Goal: Task Accomplishment & Management: Use online tool/utility

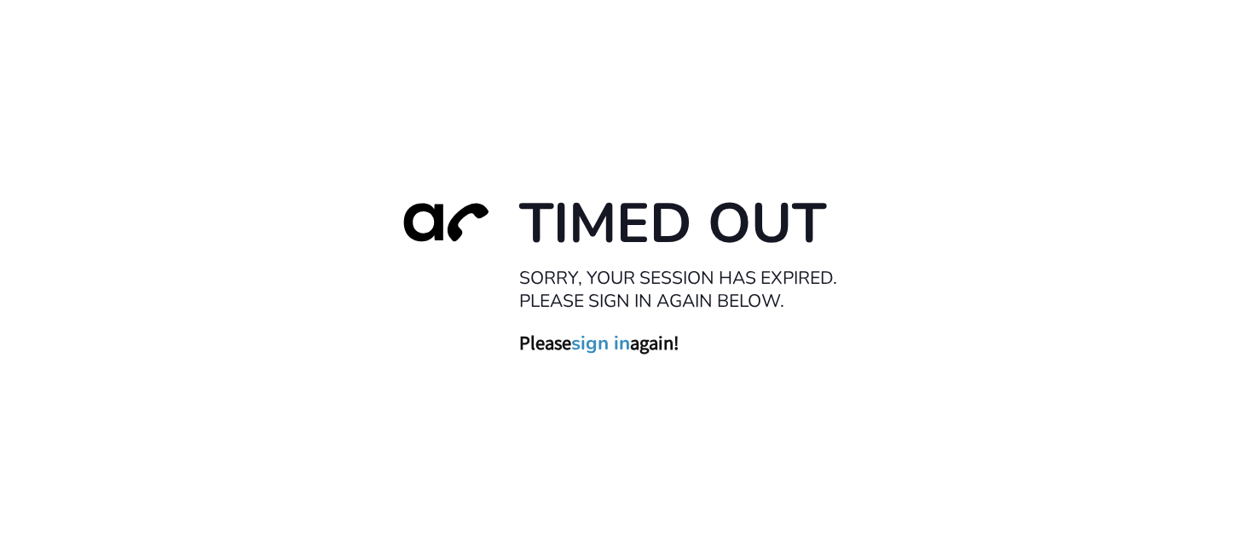
click at [617, 346] on link "sign in" at bounding box center [600, 344] width 59 height 24
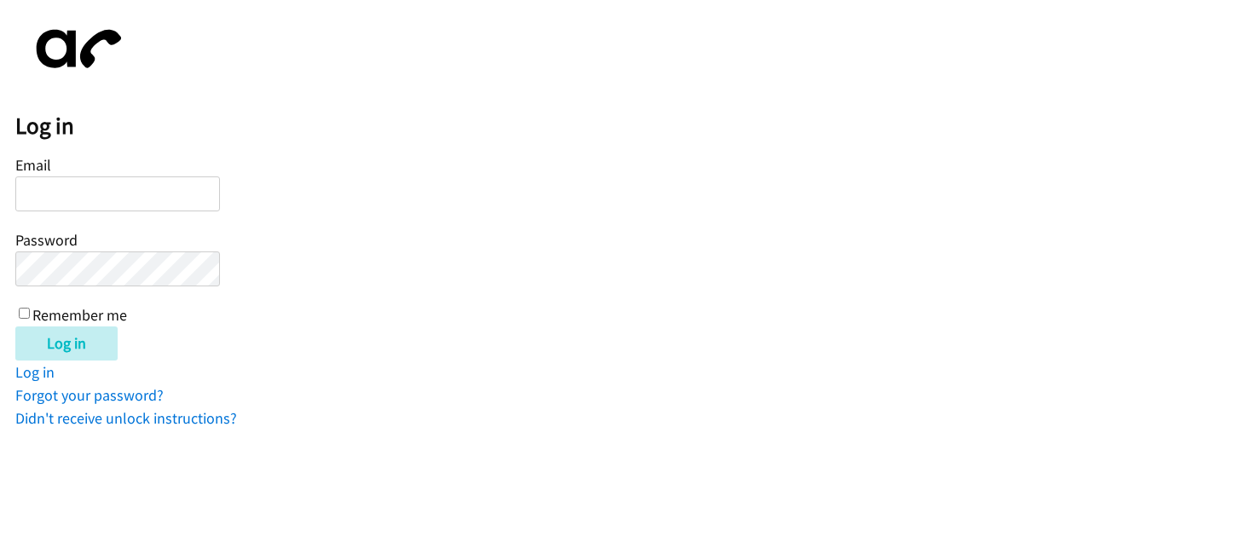
click at [63, 201] on input "Email" at bounding box center [117, 193] width 205 height 35
type input "Karen Blake"
click at [15, 327] on input "Log in" at bounding box center [66, 344] width 102 height 34
click at [70, 355] on input "Log in" at bounding box center [66, 344] width 102 height 34
click at [158, 198] on input "Karen Blake" at bounding box center [117, 193] width 205 height 35
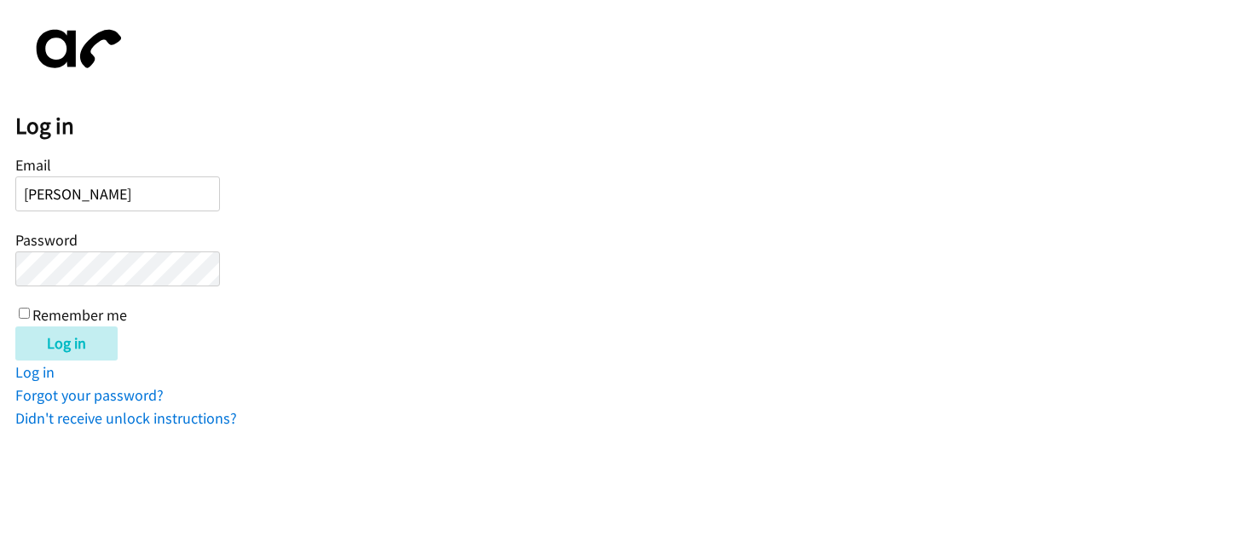
click at [158, 198] on input "Karen Blake" at bounding box center [117, 193] width 205 height 35
click at [157, 198] on input "Karen Blake" at bounding box center [117, 193] width 205 height 35
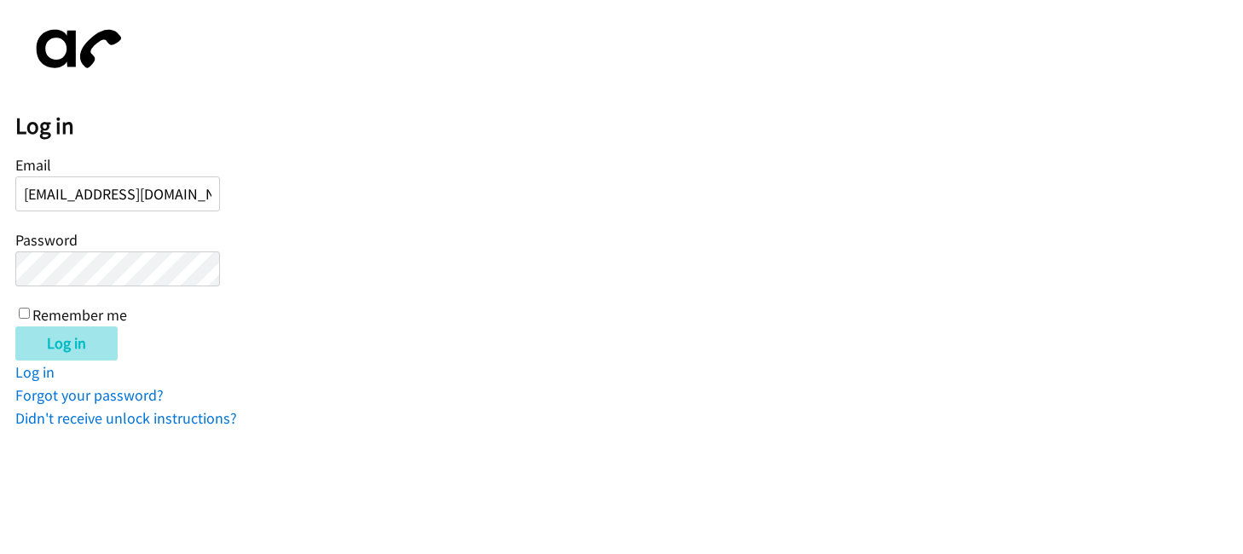
type input "marbeeibon4@gmail.com"
click at [43, 349] on input "Log in" at bounding box center [66, 344] width 102 height 34
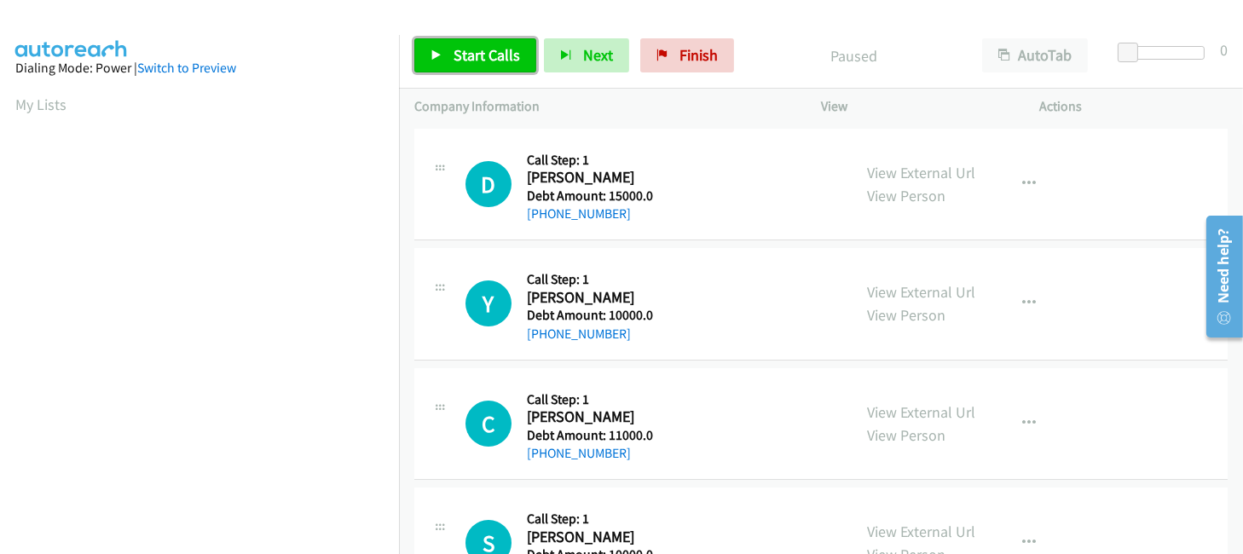
click at [460, 40] on link "Start Calls" at bounding box center [475, 55] width 122 height 34
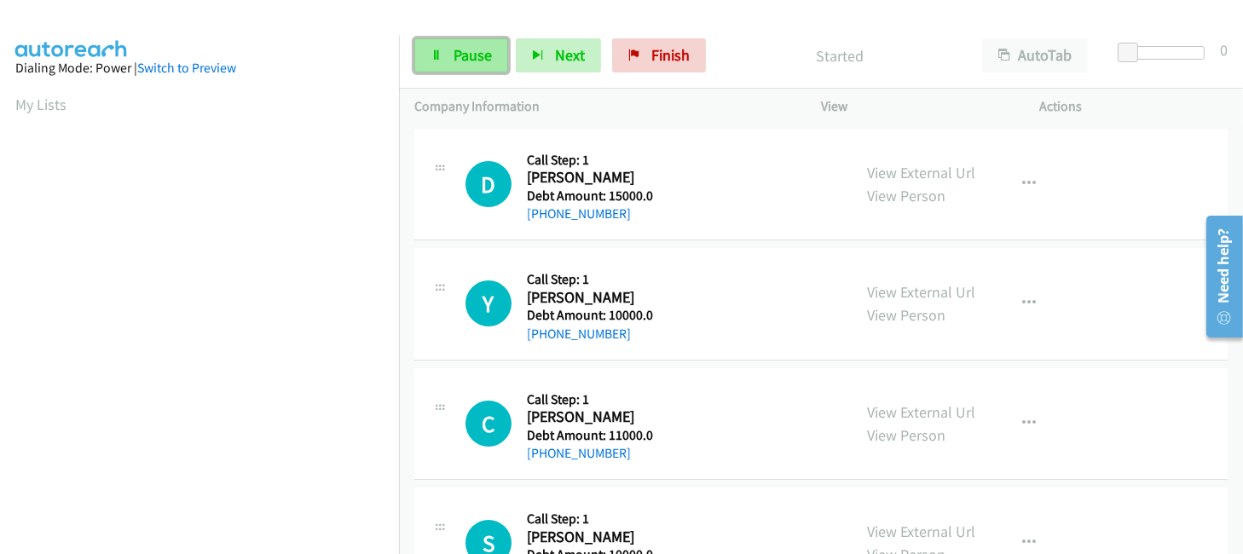
click at [460, 52] on span "Pause" at bounding box center [473, 55] width 38 height 20
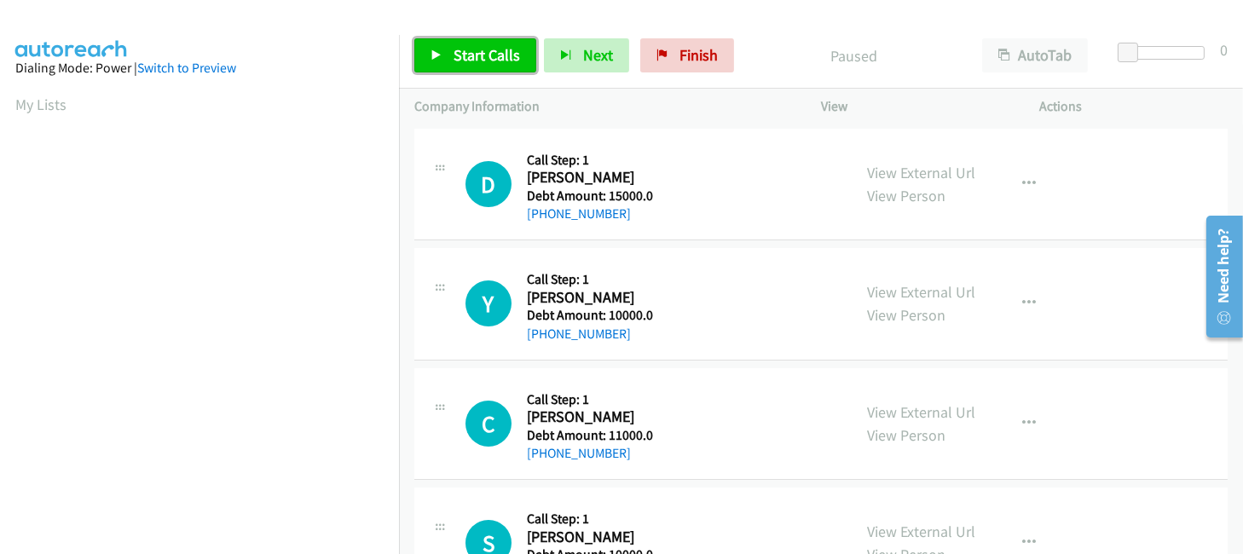
click at [460, 51] on span "Start Calls" at bounding box center [487, 55] width 66 height 20
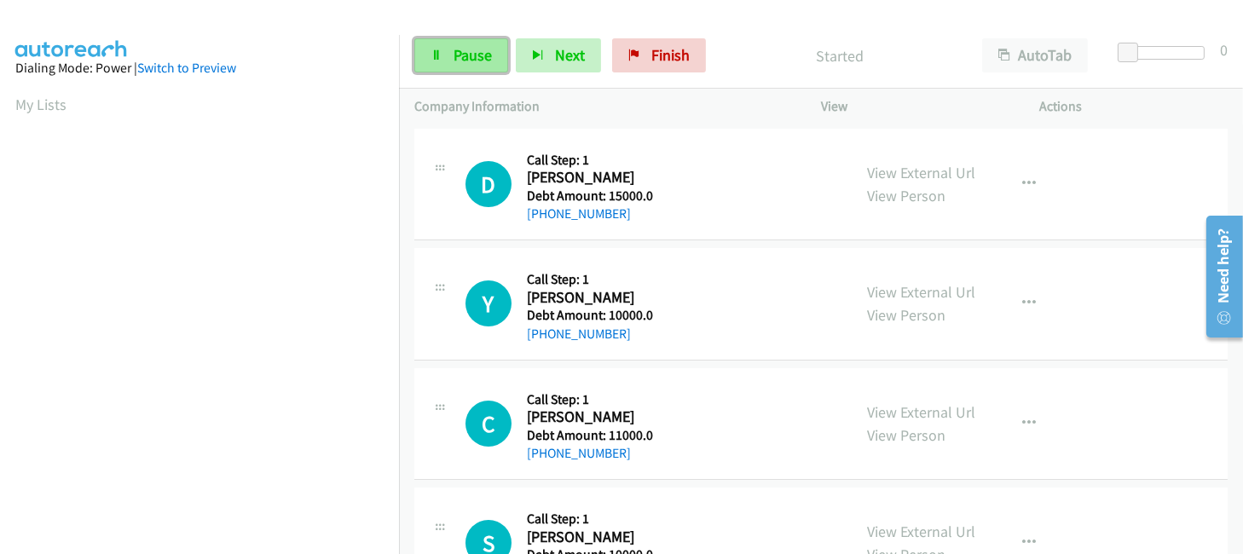
click at [471, 59] on span "Pause" at bounding box center [473, 55] width 38 height 20
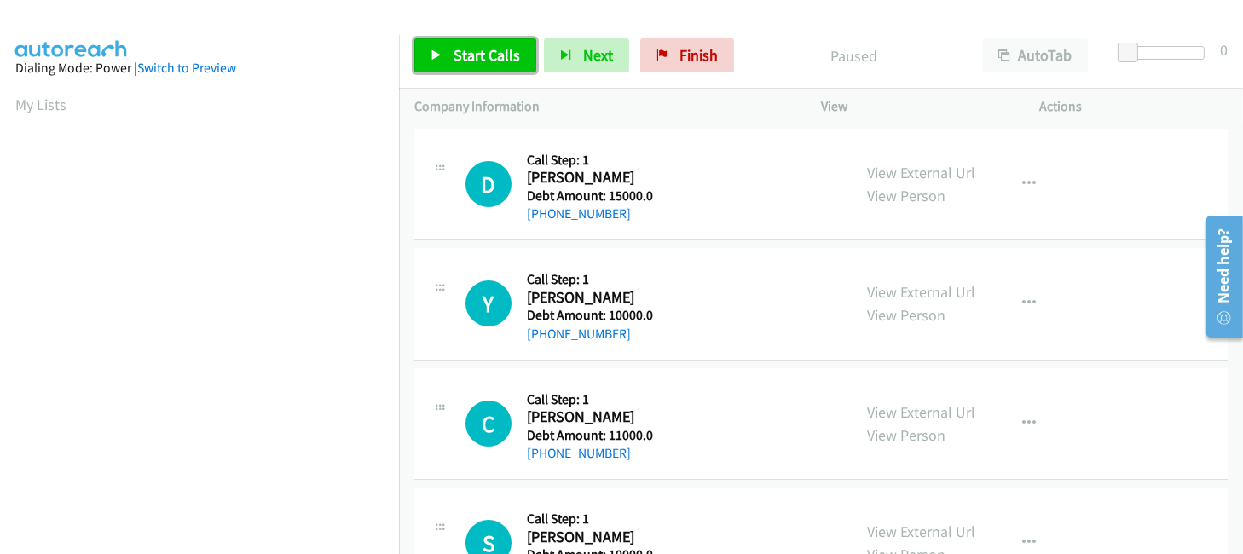
click at [471, 58] on span "Start Calls" at bounding box center [487, 55] width 66 height 20
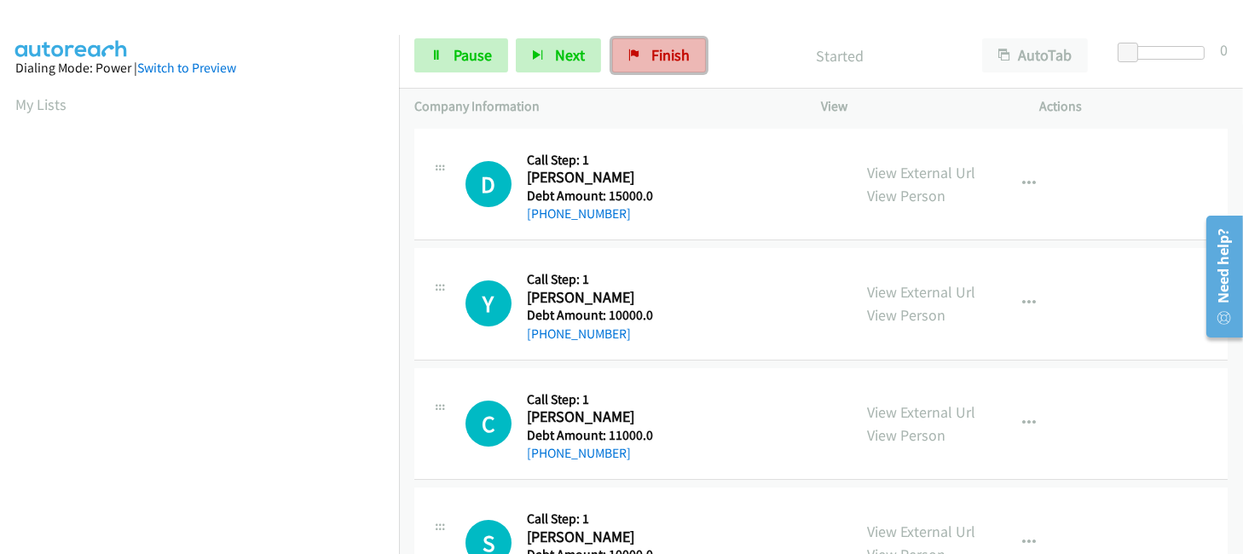
click at [633, 61] on link "Finish" at bounding box center [659, 55] width 94 height 34
click at [619, 54] on link "Finish" at bounding box center [659, 55] width 94 height 34
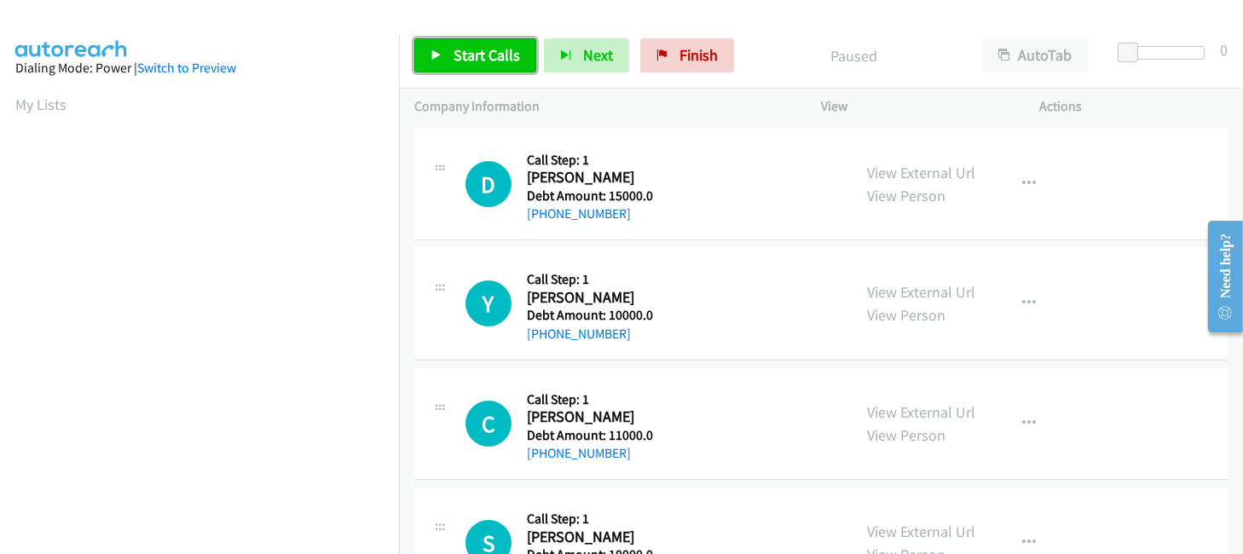
click at [498, 47] on span "Start Calls" at bounding box center [487, 55] width 66 height 20
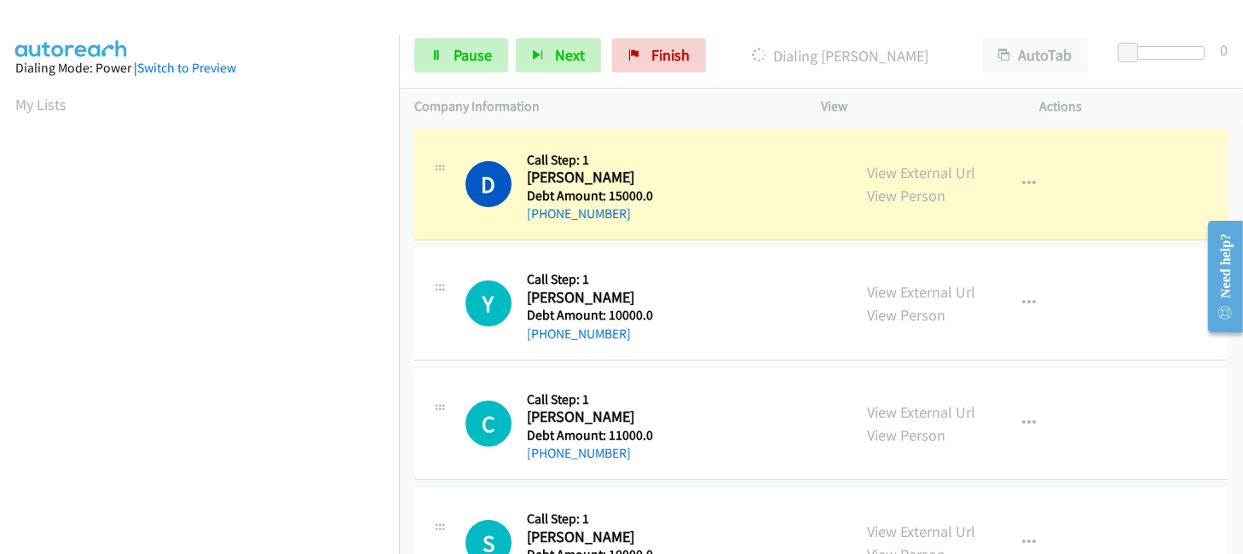
scroll to position [406, 0]
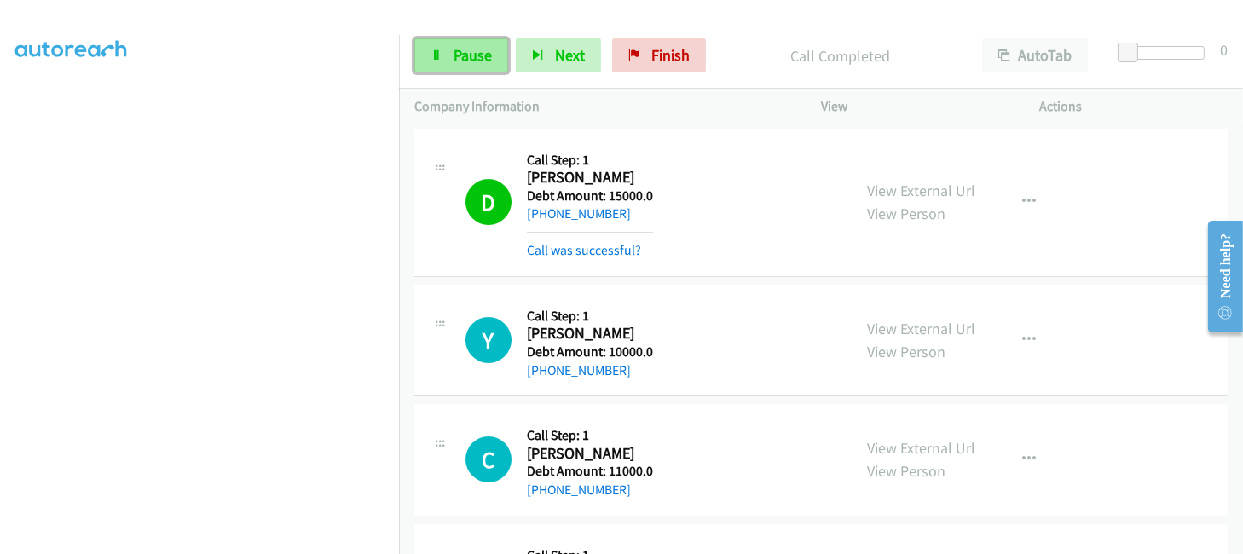
click at [459, 61] on span "Pause" at bounding box center [473, 55] width 38 height 20
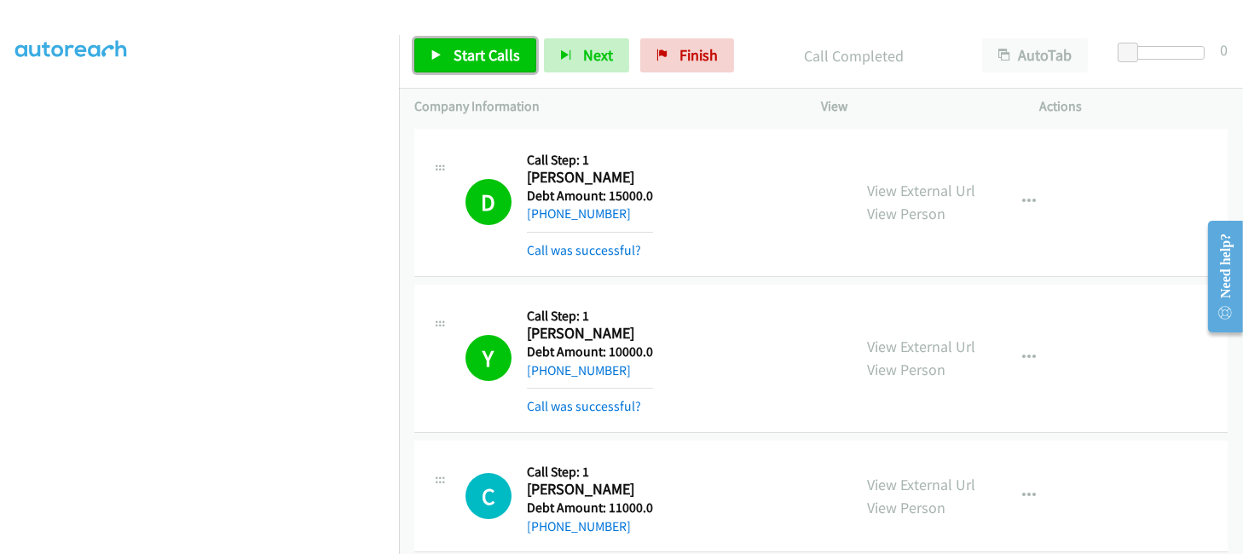
click at [464, 62] on span "Start Calls" at bounding box center [487, 55] width 66 height 20
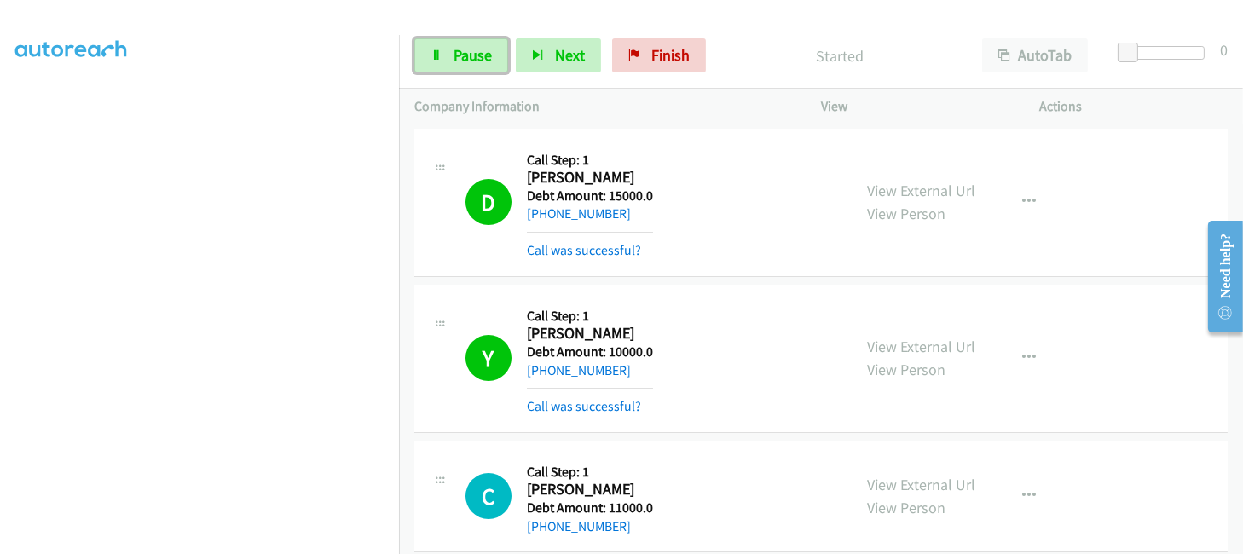
click at [464, 62] on span "Pause" at bounding box center [473, 55] width 38 height 20
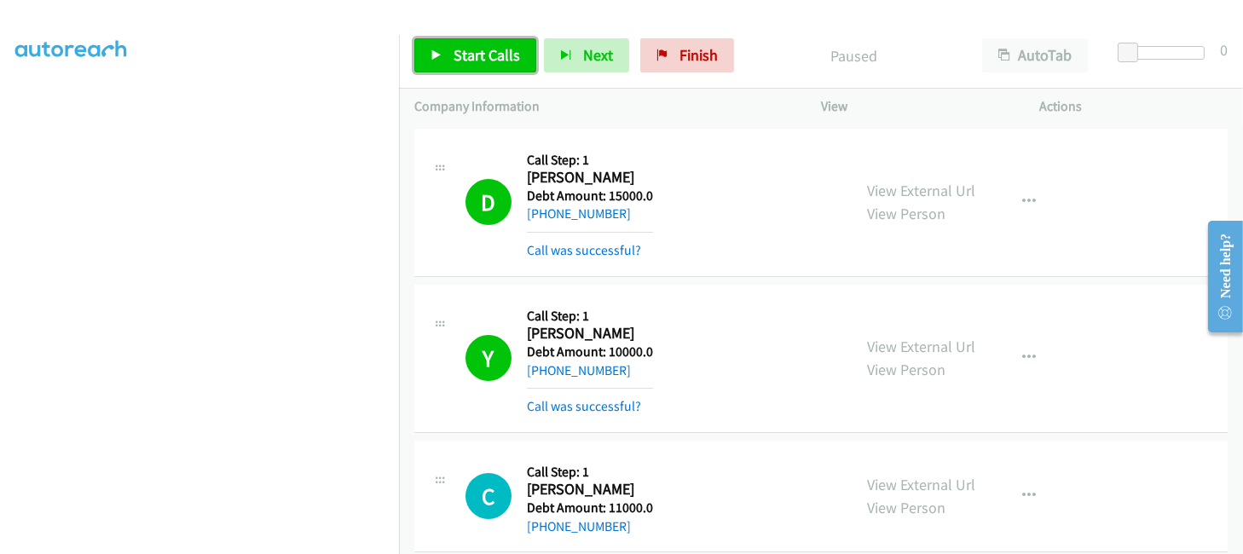
click at [491, 58] on span "Start Calls" at bounding box center [487, 55] width 66 height 20
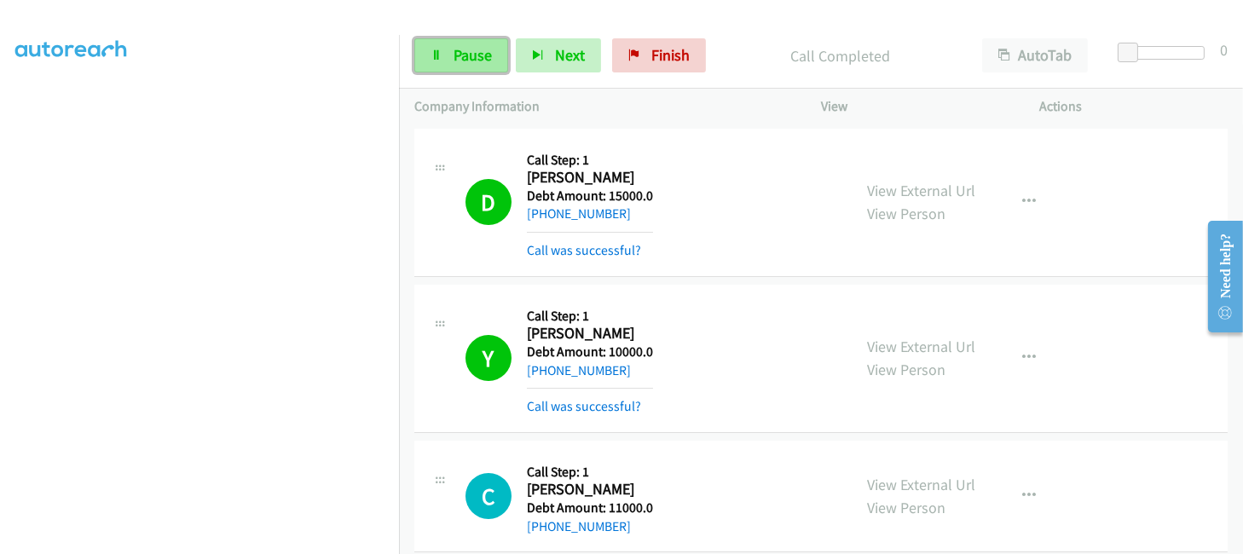
click at [431, 51] on icon at bounding box center [437, 56] width 12 height 12
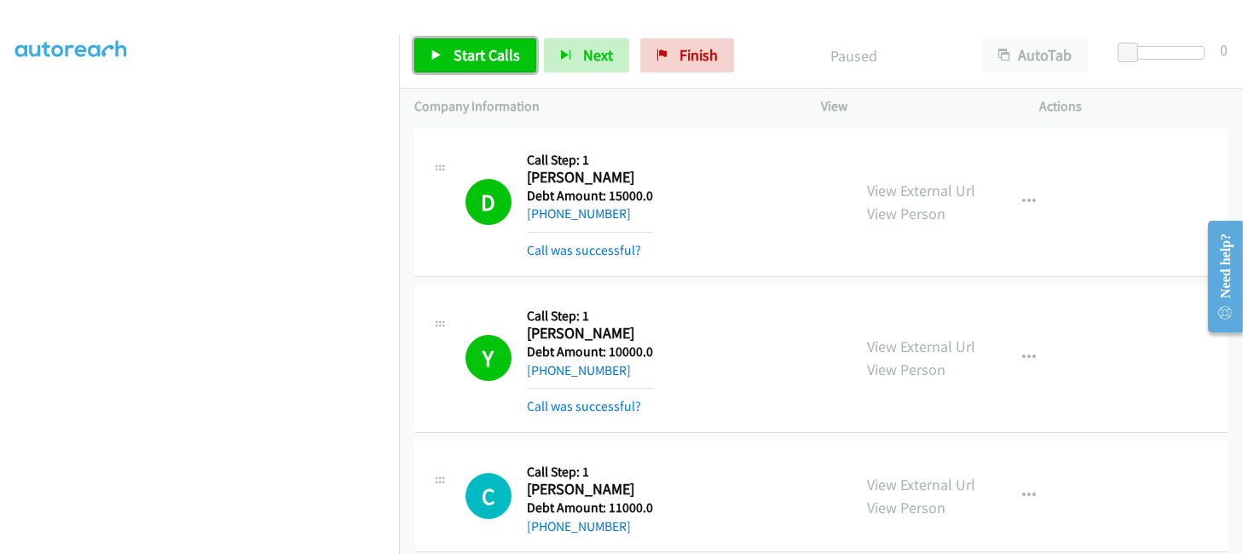
click at [434, 55] on icon at bounding box center [437, 56] width 12 height 12
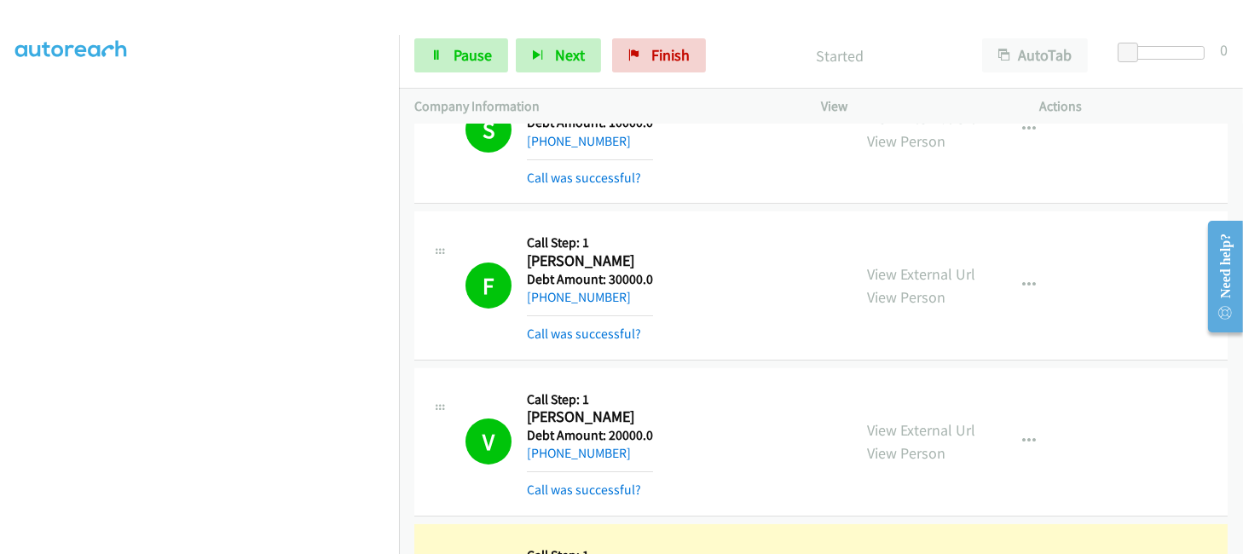
scroll to position [568, 0]
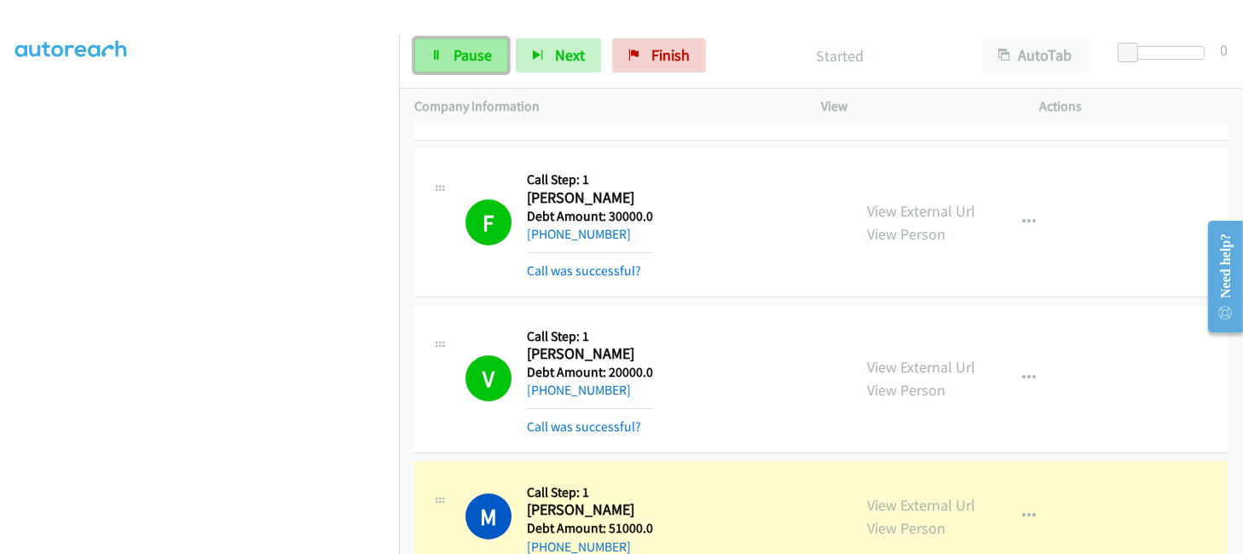
click at [468, 63] on span "Pause" at bounding box center [473, 55] width 38 height 20
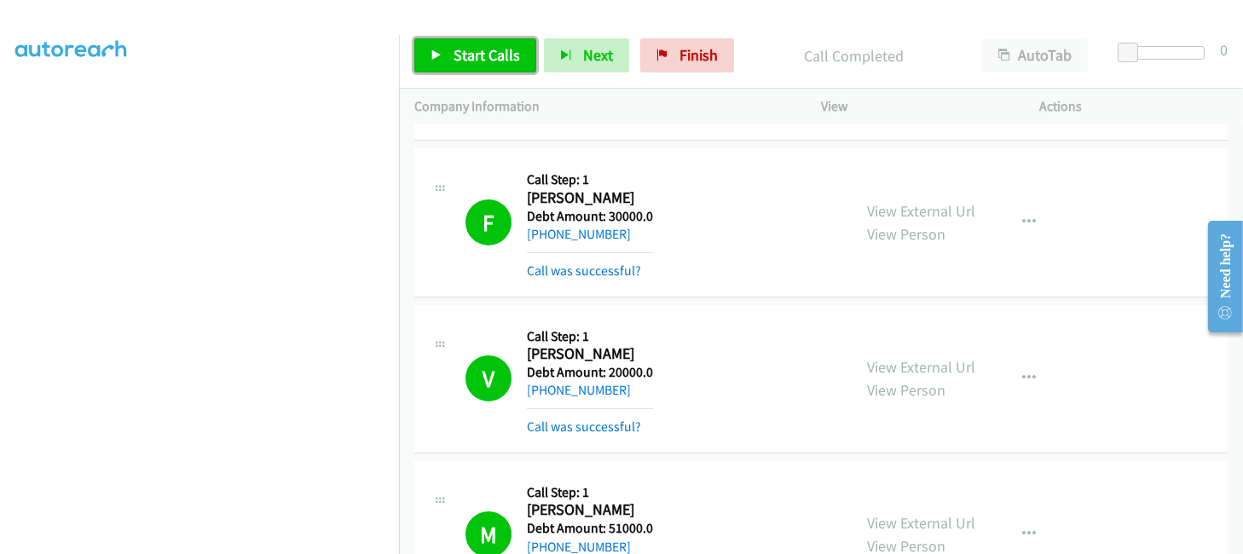
click at [483, 45] on span "Start Calls" at bounding box center [487, 55] width 66 height 20
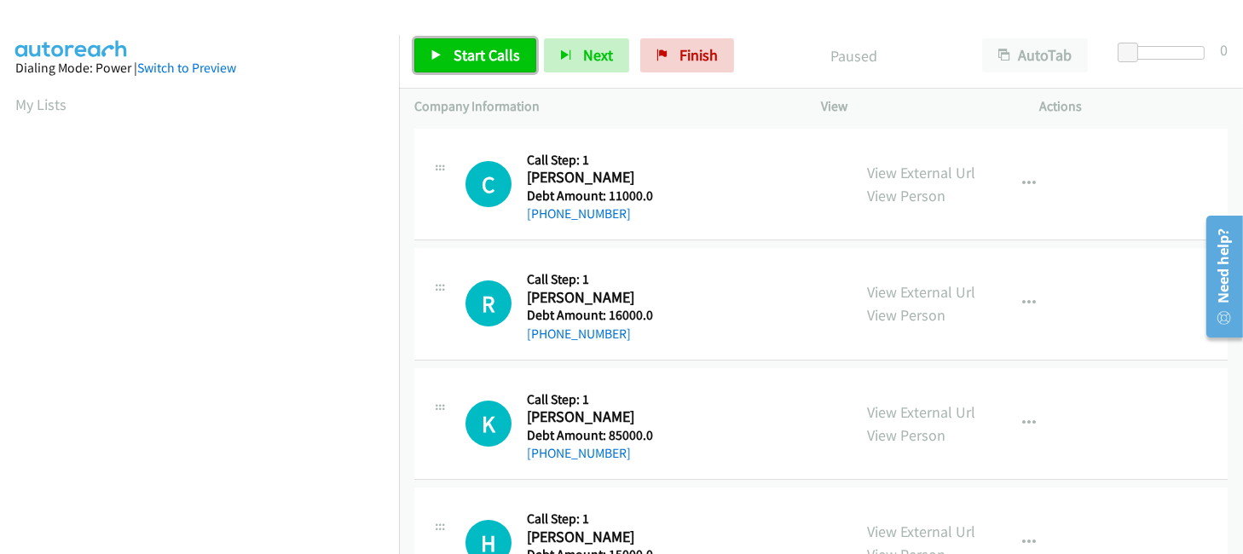
click at [501, 54] on span "Start Calls" at bounding box center [487, 55] width 66 height 20
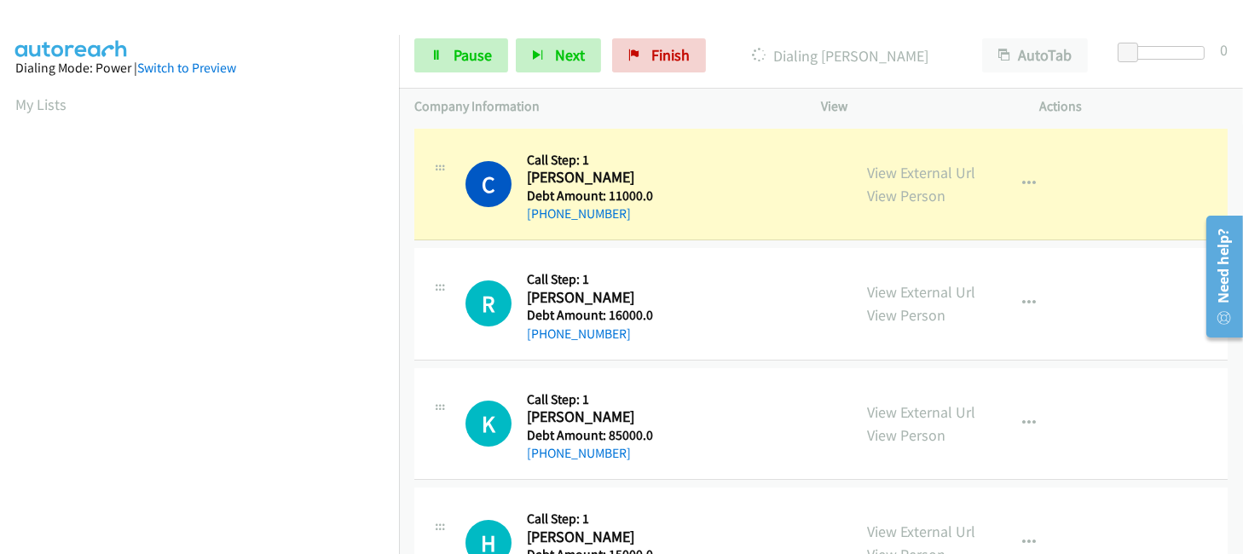
scroll to position [406, 0]
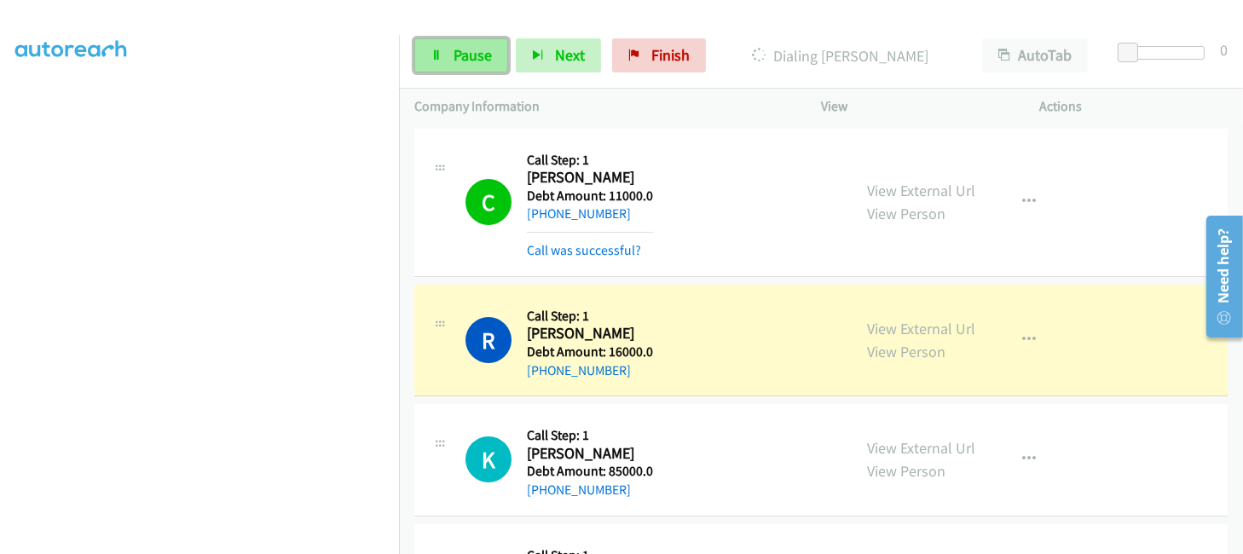
click at [477, 58] on span "Pause" at bounding box center [473, 55] width 38 height 20
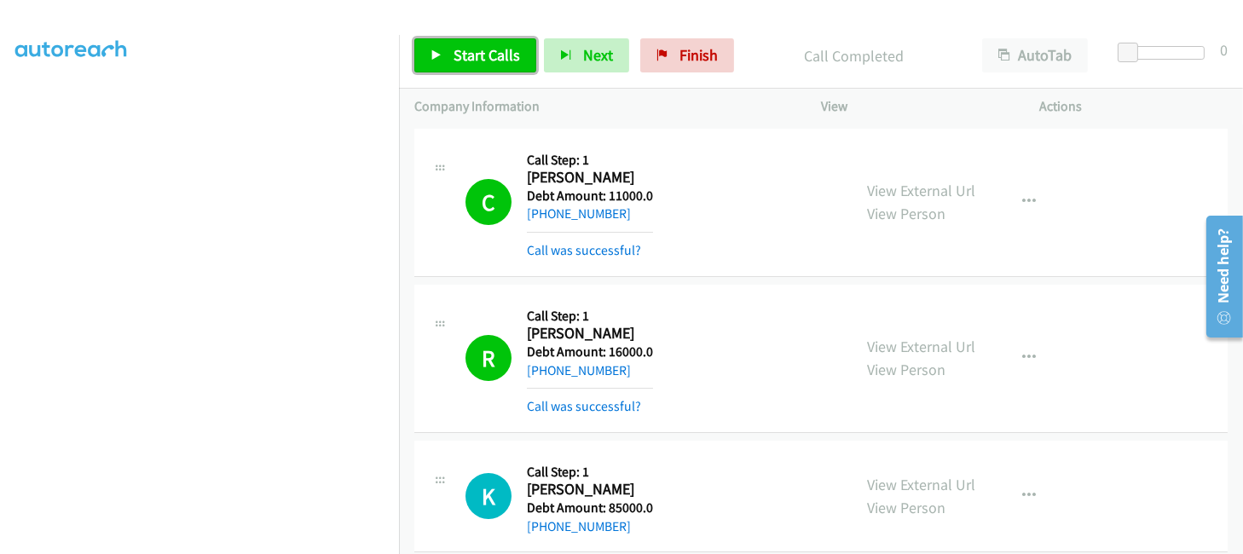
click at [483, 62] on span "Start Calls" at bounding box center [487, 55] width 66 height 20
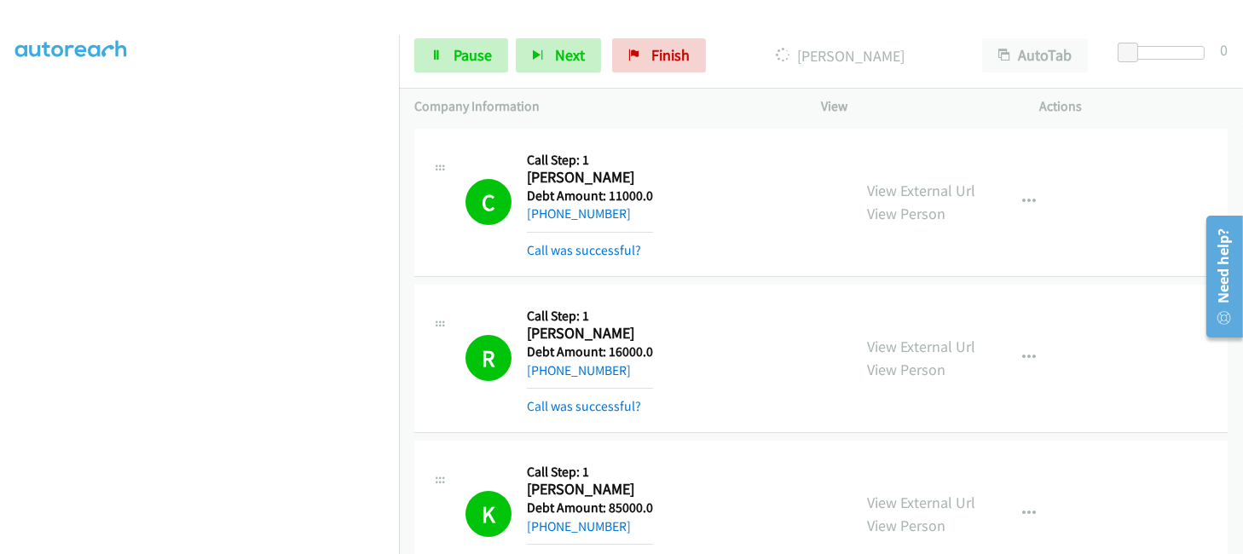
scroll to position [454, 0]
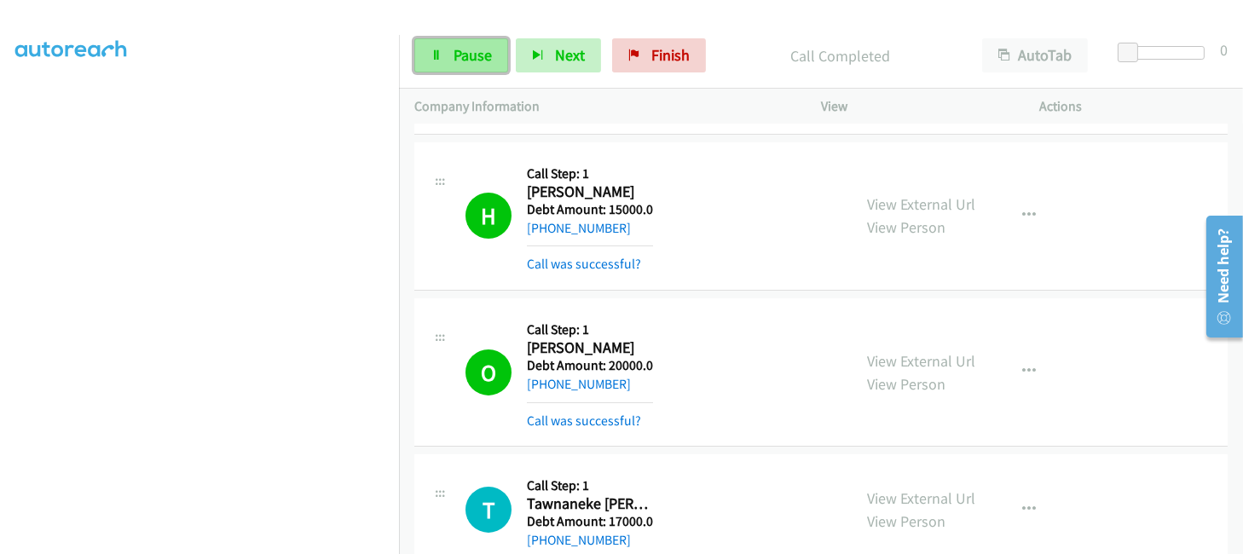
click at [461, 61] on span "Pause" at bounding box center [473, 55] width 38 height 20
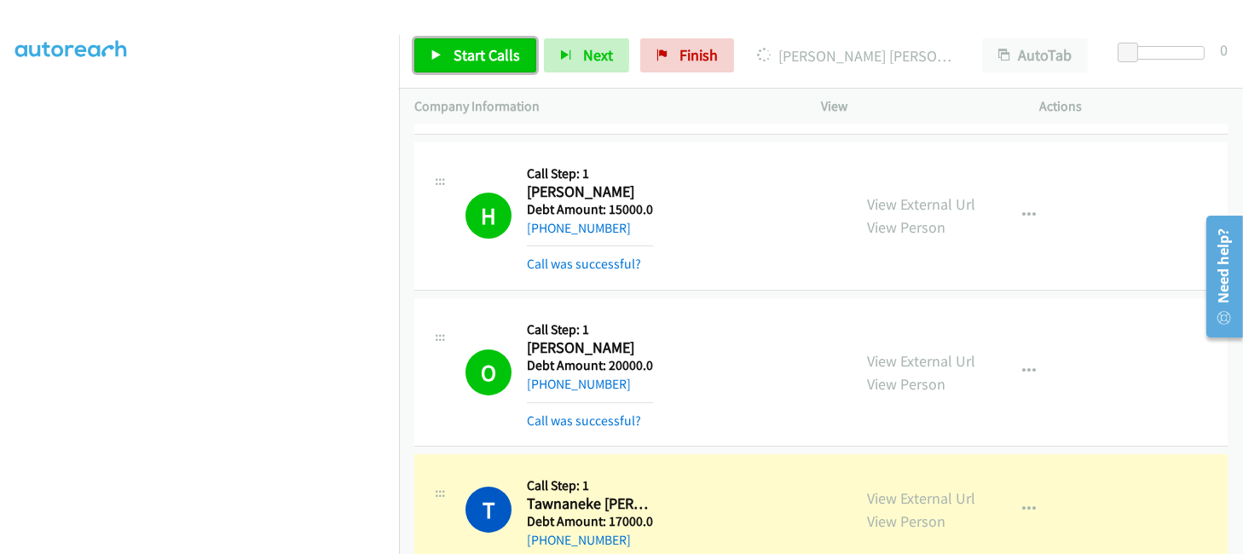
click at [458, 66] on link "Start Calls" at bounding box center [475, 55] width 122 height 34
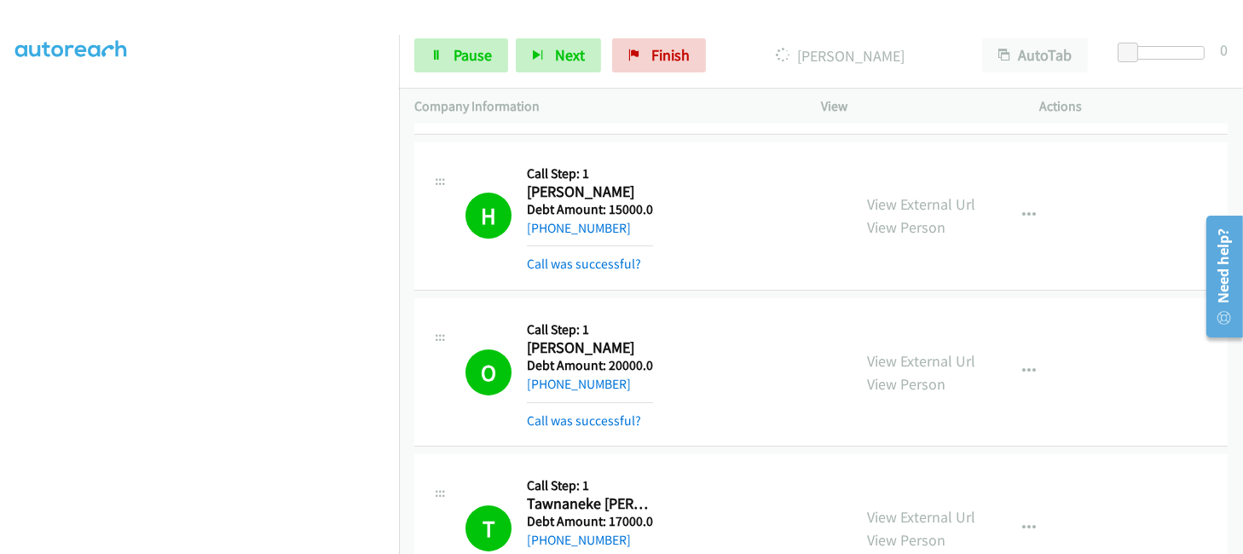
scroll to position [406, 4]
click at [470, 61] on span "Pause" at bounding box center [473, 55] width 38 height 20
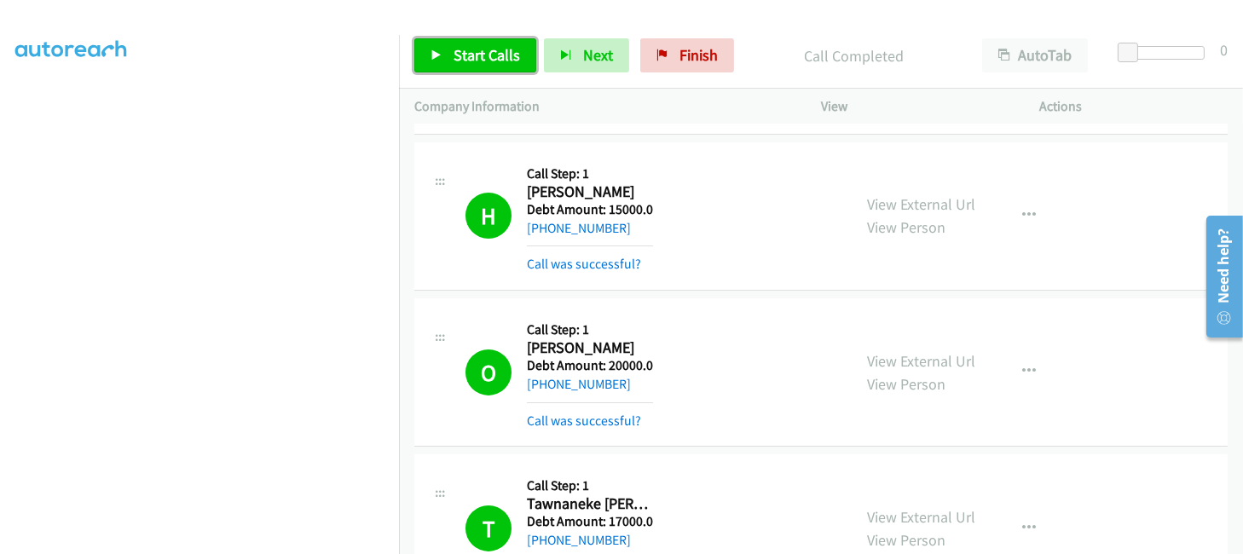
click at [475, 51] on span "Start Calls" at bounding box center [487, 55] width 66 height 20
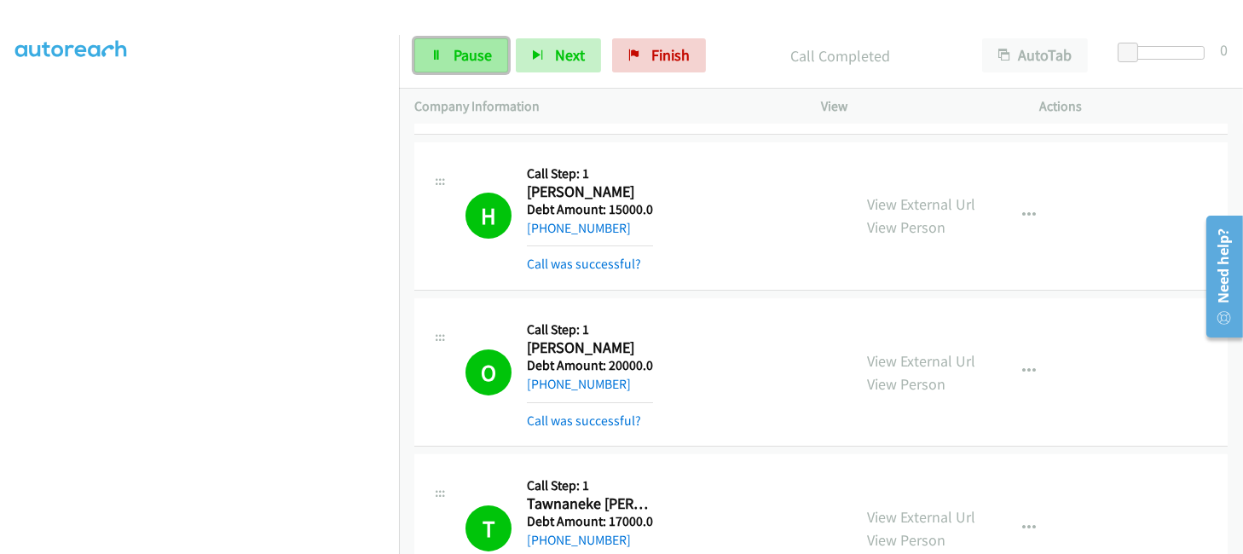
click at [454, 61] on span "Pause" at bounding box center [473, 55] width 38 height 20
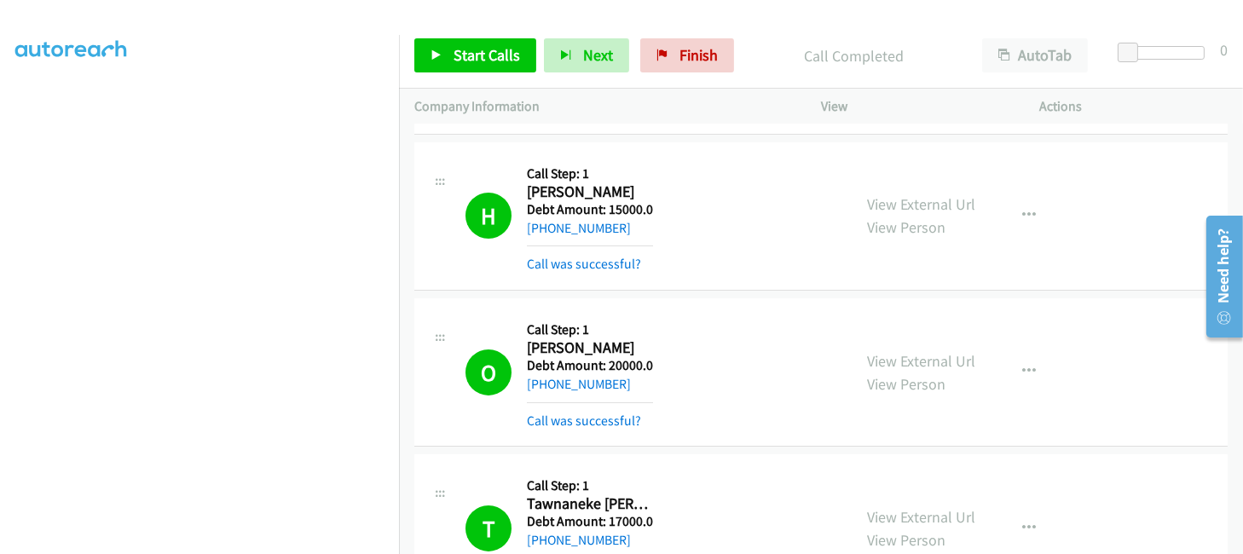
scroll to position [65, 4]
click at [480, 55] on span "Start Calls" at bounding box center [487, 55] width 66 height 20
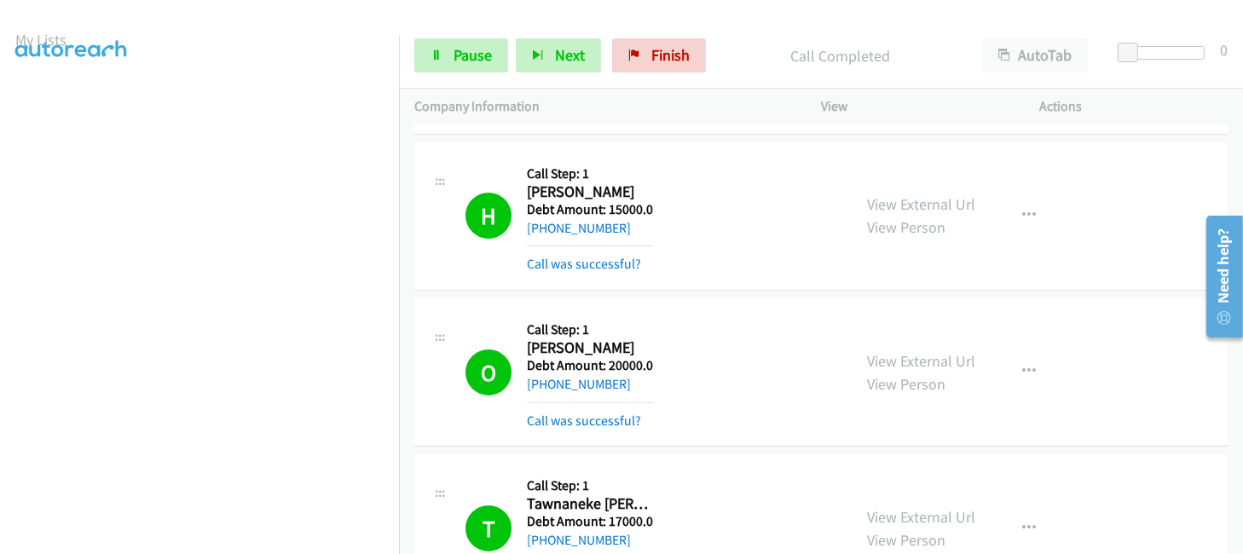
scroll to position [406, 4]
click at [466, 49] on span "Pause" at bounding box center [473, 55] width 38 height 20
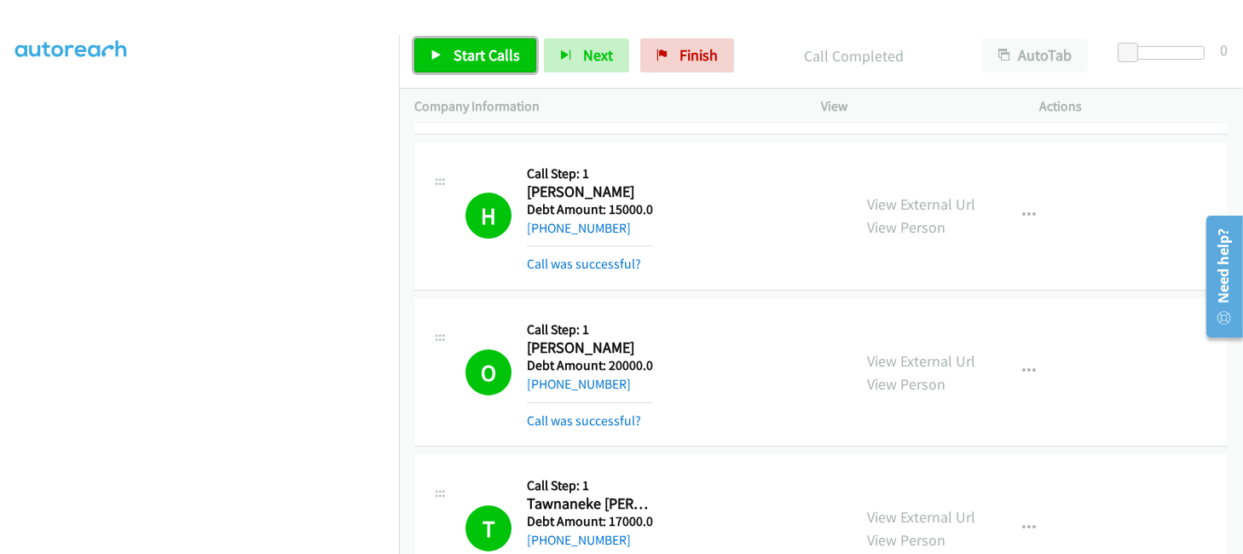
click at [428, 51] on link "Start Calls" at bounding box center [475, 55] width 122 height 34
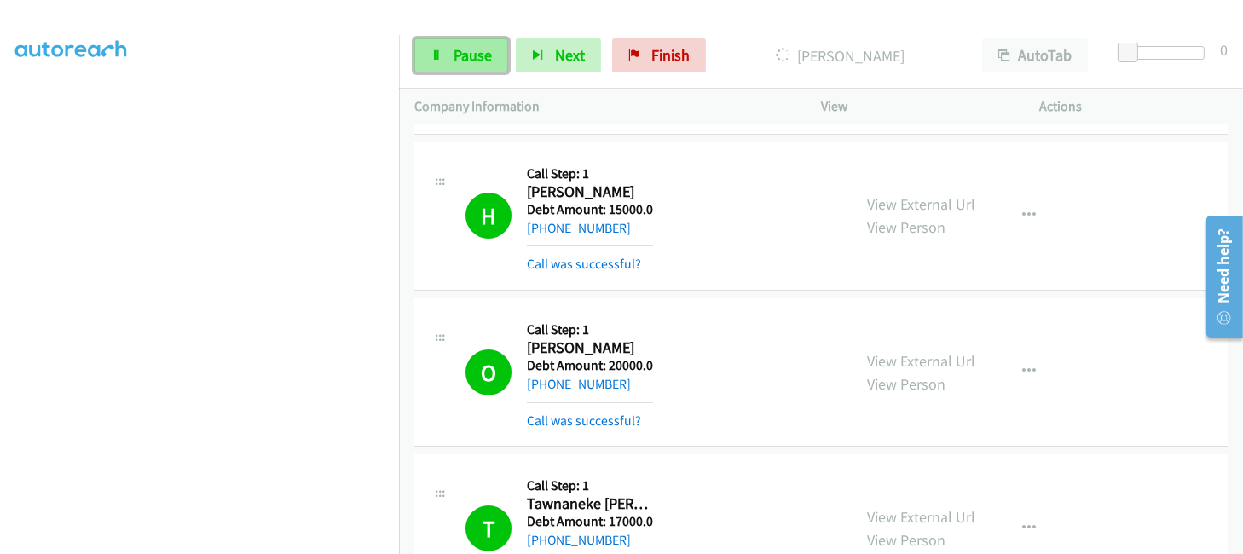
click at [438, 53] on icon at bounding box center [437, 56] width 12 height 12
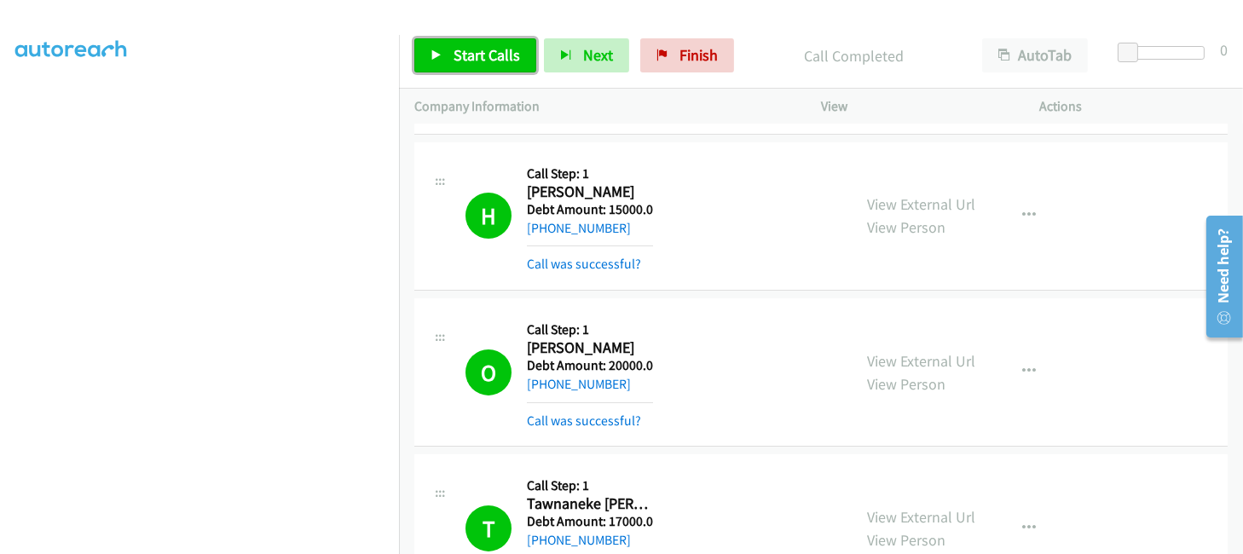
click at [482, 62] on span "Start Calls" at bounding box center [487, 55] width 66 height 20
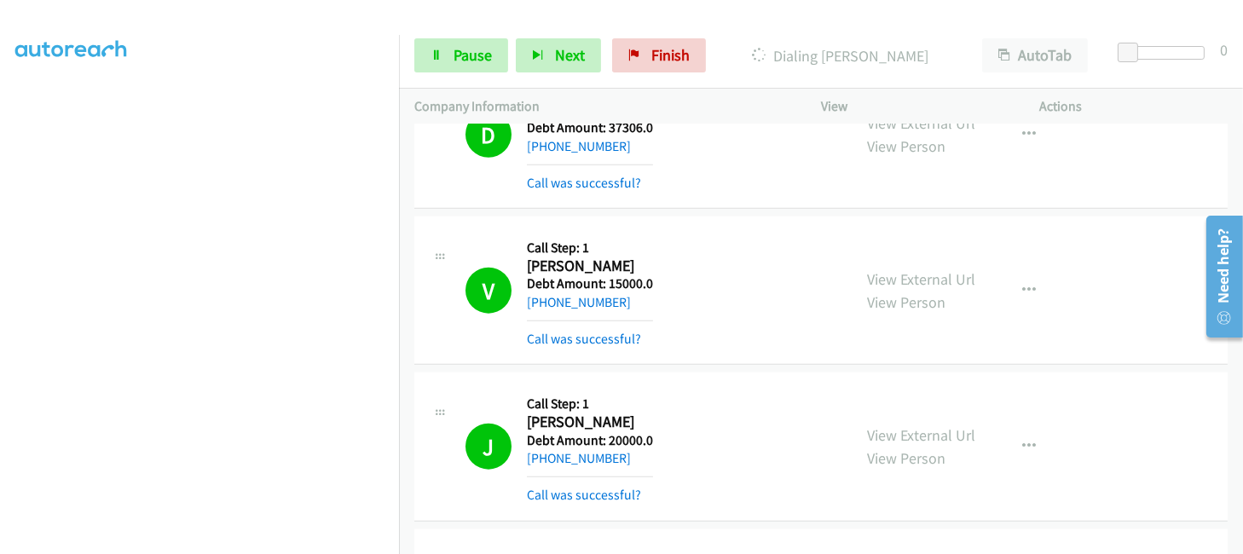
scroll to position [0, 4]
click at [15, 102] on link "My Lists" at bounding box center [40, 105] width 51 height 20
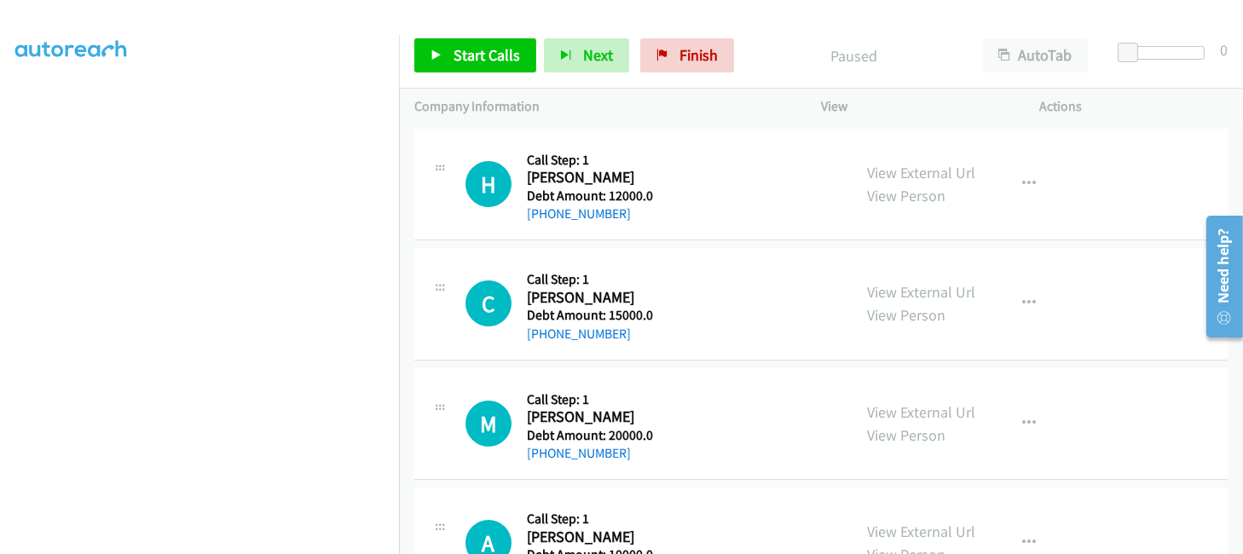
scroll to position [406, 4]
click at [489, 57] on span "Start Calls" at bounding box center [487, 55] width 66 height 20
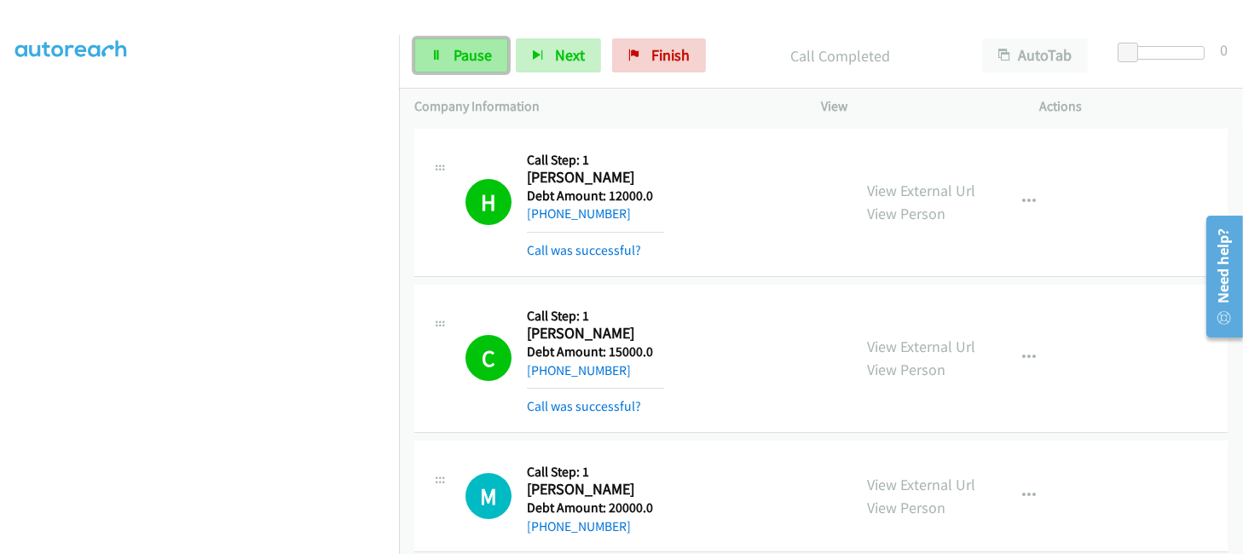
click at [460, 54] on span "Pause" at bounding box center [473, 55] width 38 height 20
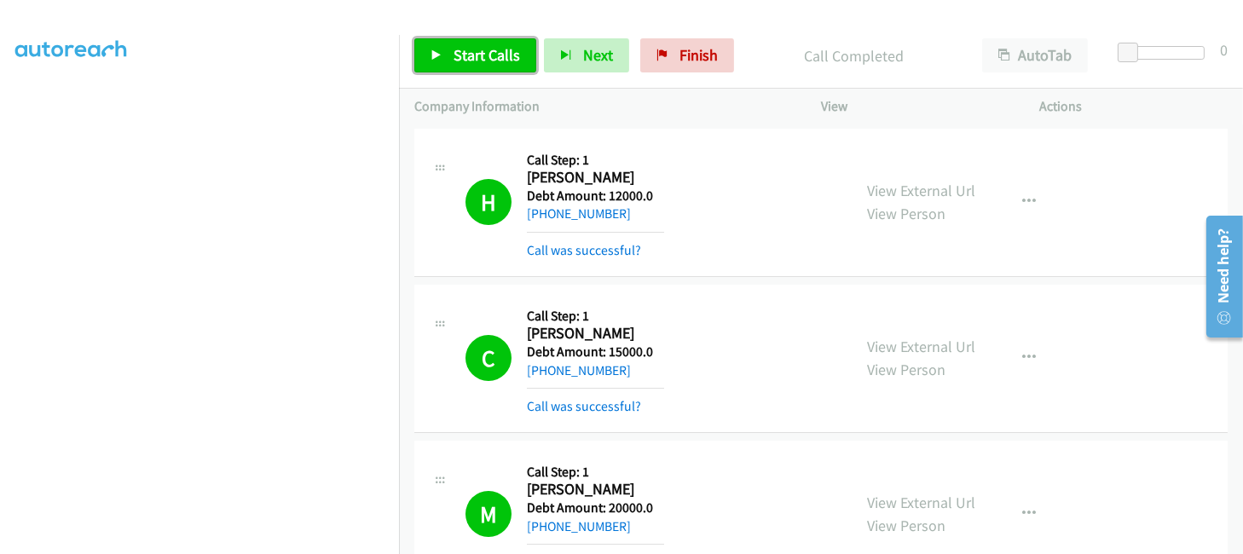
click at [465, 65] on span "Start Calls" at bounding box center [487, 55] width 66 height 20
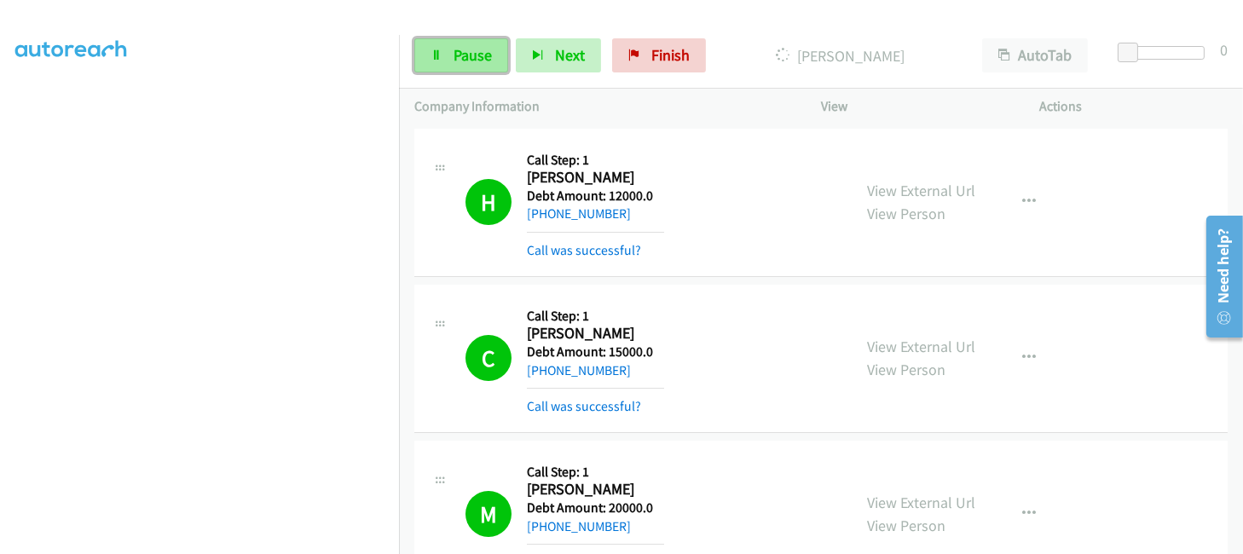
click at [466, 60] on span "Pause" at bounding box center [473, 55] width 38 height 20
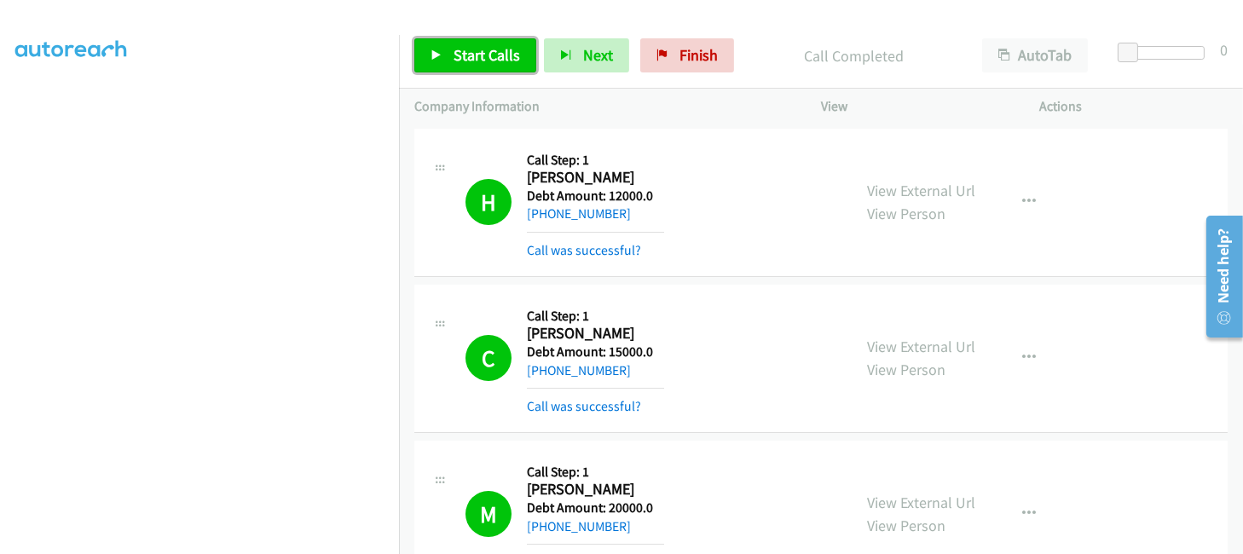
click at [476, 46] on span "Start Calls" at bounding box center [487, 55] width 66 height 20
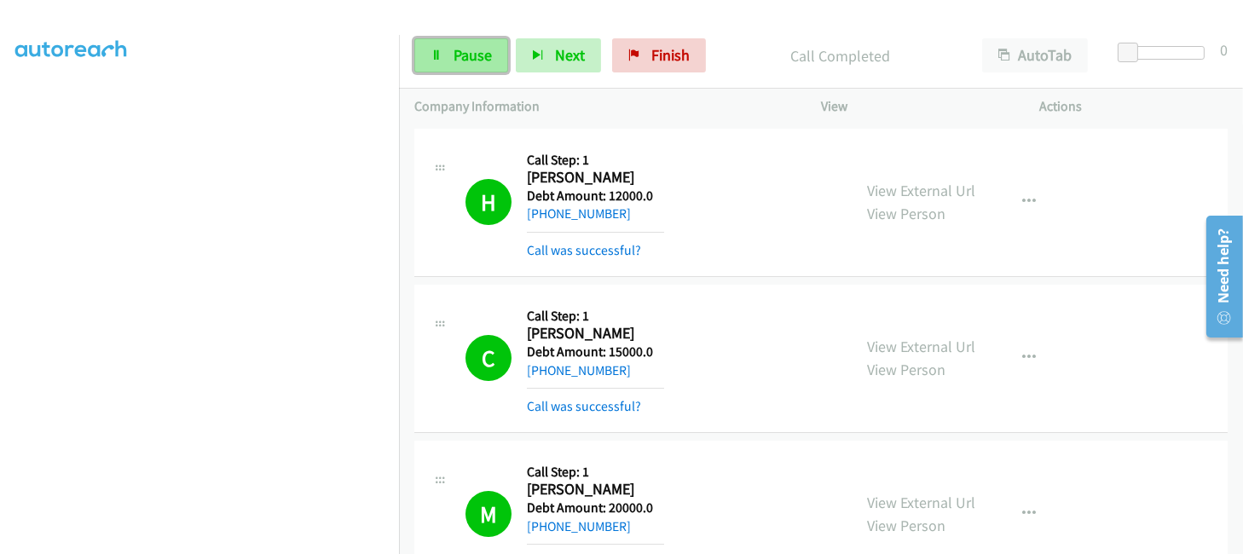
click at [479, 46] on span "Pause" at bounding box center [473, 55] width 38 height 20
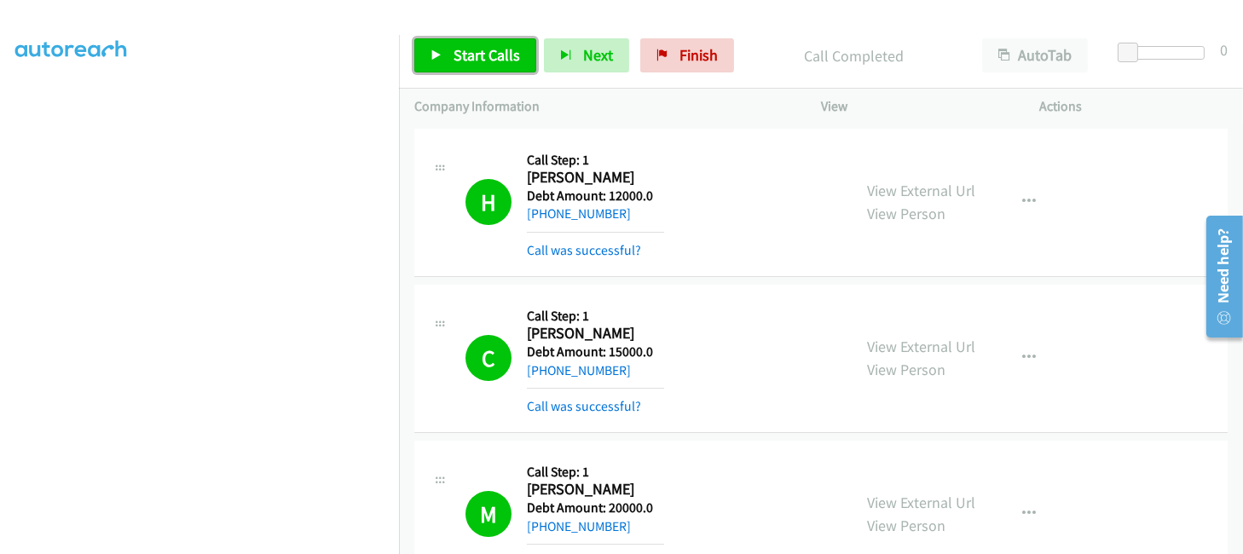
click at [445, 66] on link "Start Calls" at bounding box center [475, 55] width 122 height 34
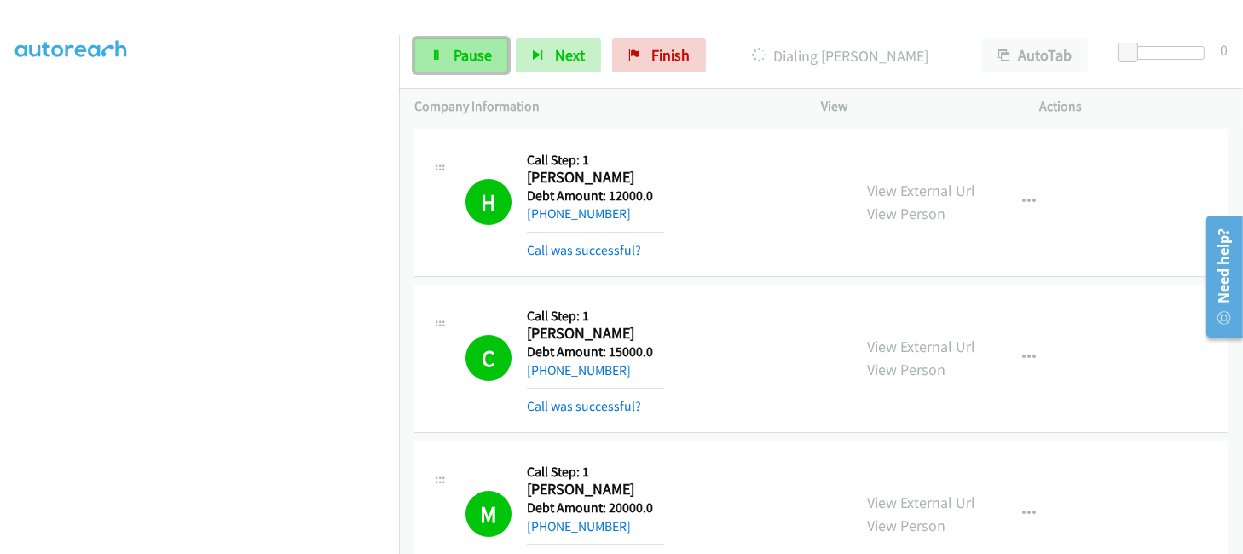
click at [496, 58] on link "Pause" at bounding box center [461, 55] width 94 height 34
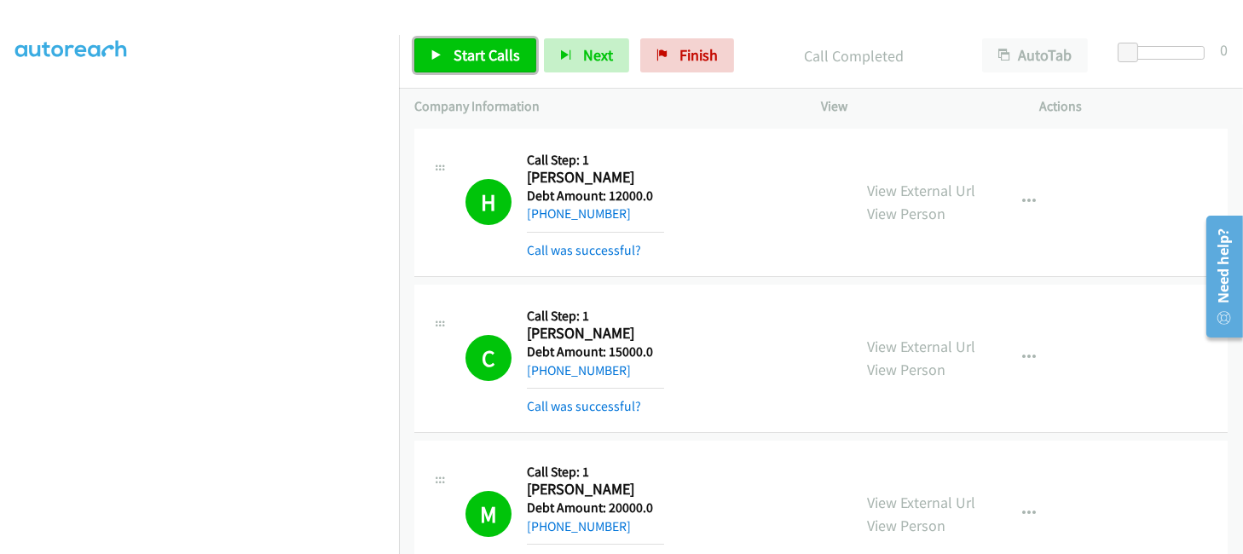
click at [455, 54] on span "Start Calls" at bounding box center [487, 55] width 66 height 20
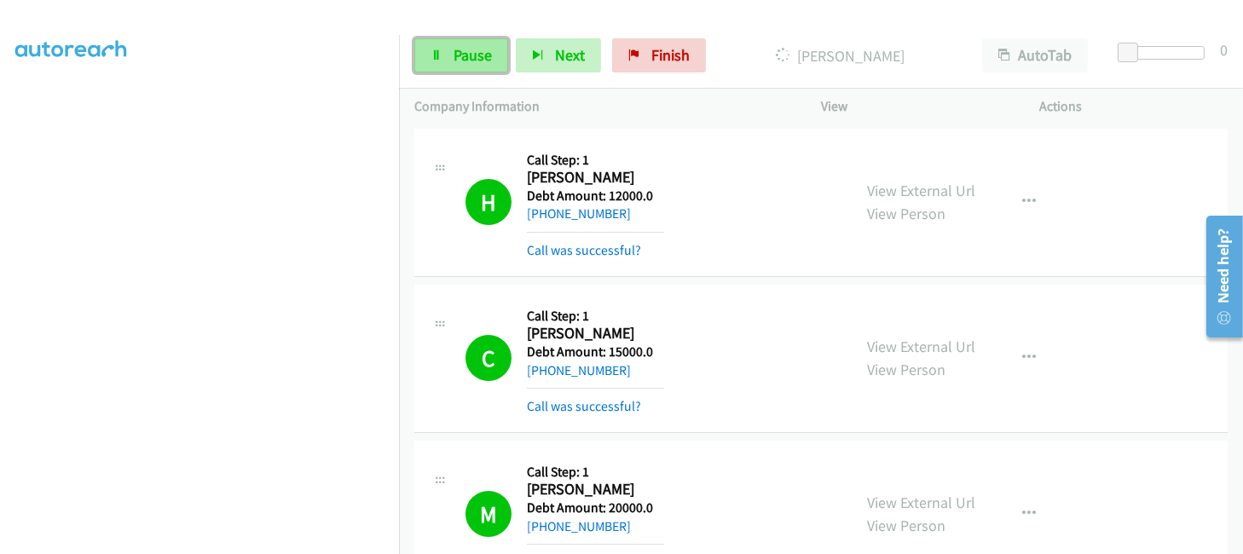
click at [468, 56] on span "Pause" at bounding box center [473, 55] width 38 height 20
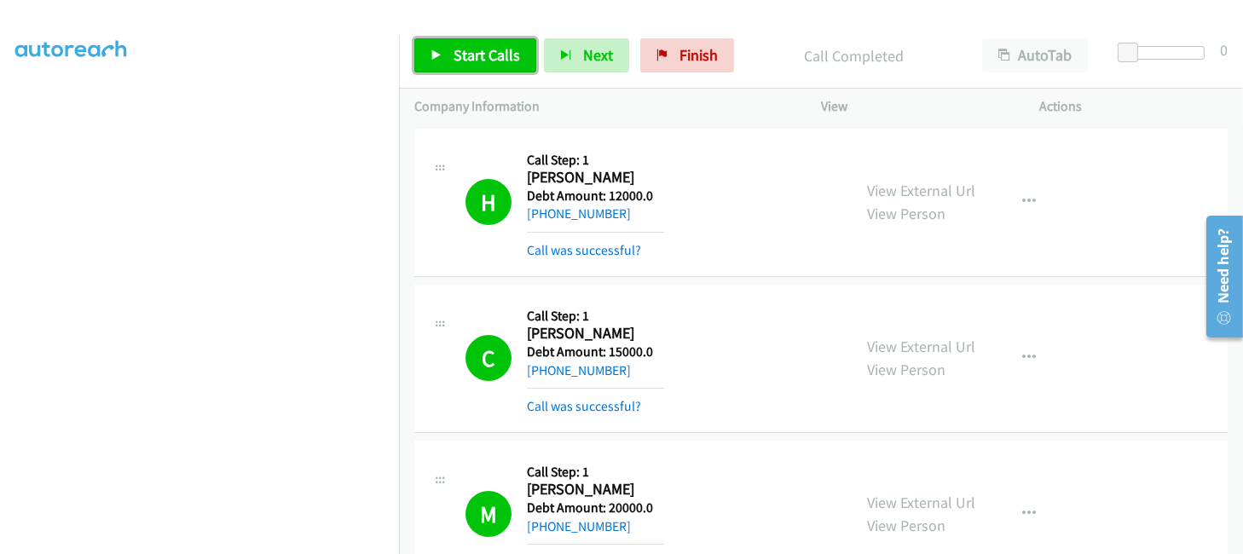
click at [465, 58] on span "Start Calls" at bounding box center [487, 55] width 66 height 20
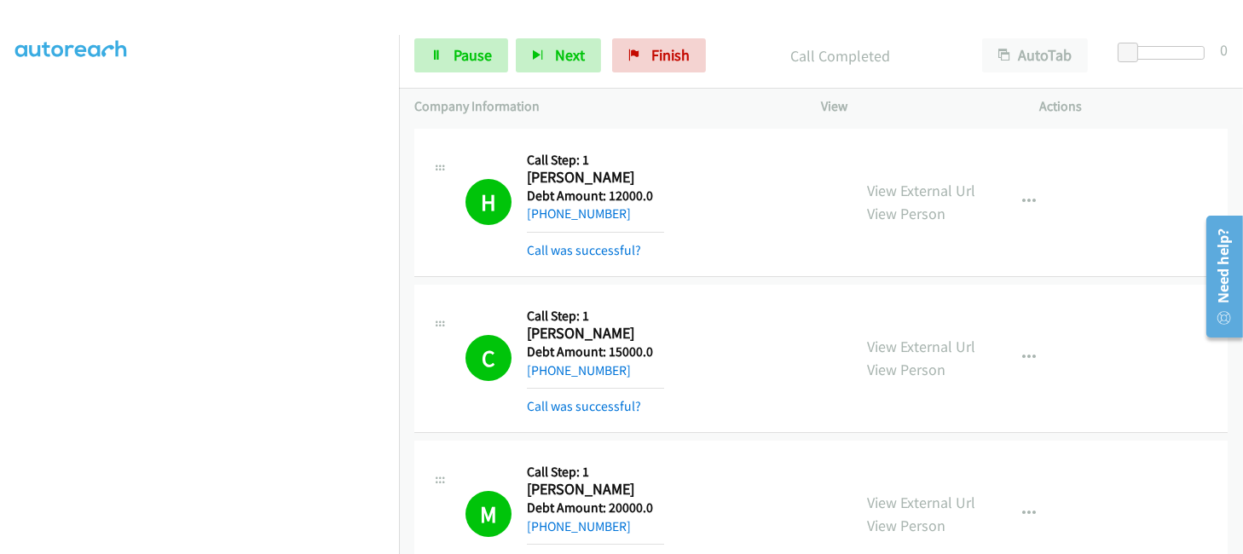
click at [409, 253] on td "H Callback Scheduled Call Step: 1 Harelda Barkmeyer America/New_York Debt Amoun…" at bounding box center [821, 202] width 844 height 156
click at [464, 63] on span "Pause" at bounding box center [473, 55] width 38 height 20
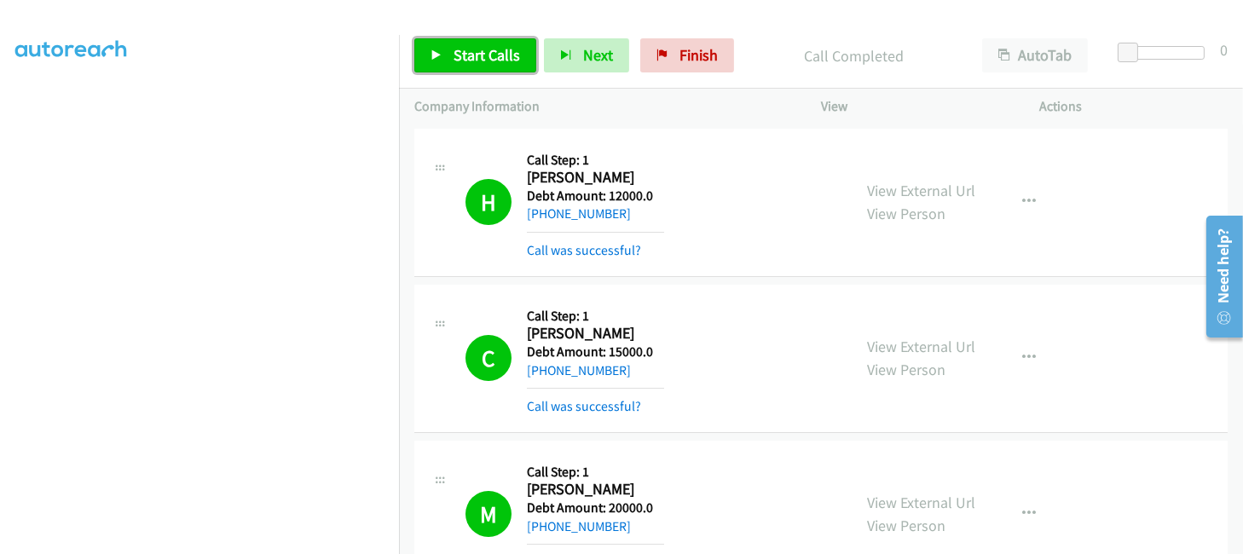
click at [426, 51] on link "Start Calls" at bounding box center [475, 55] width 122 height 34
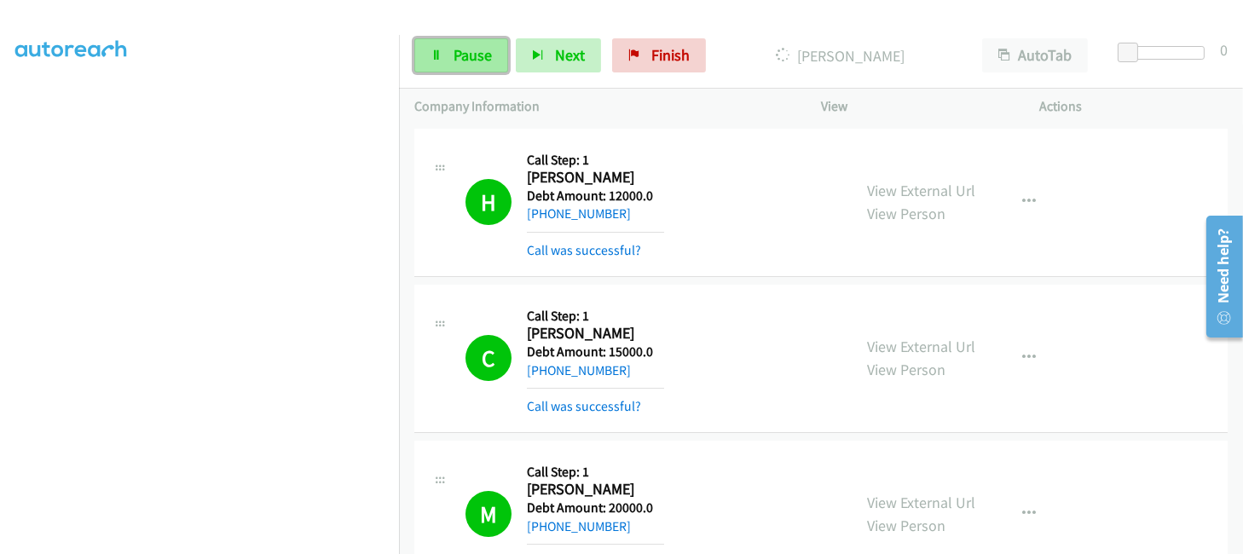
click at [462, 63] on span "Pause" at bounding box center [473, 55] width 38 height 20
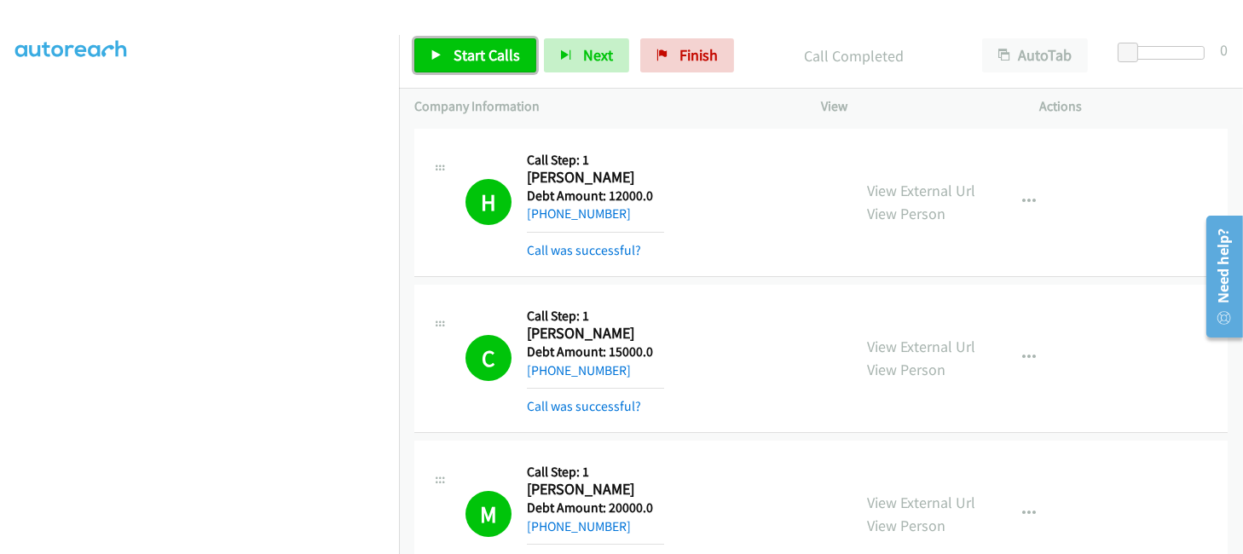
click at [470, 47] on span "Start Calls" at bounding box center [487, 55] width 66 height 20
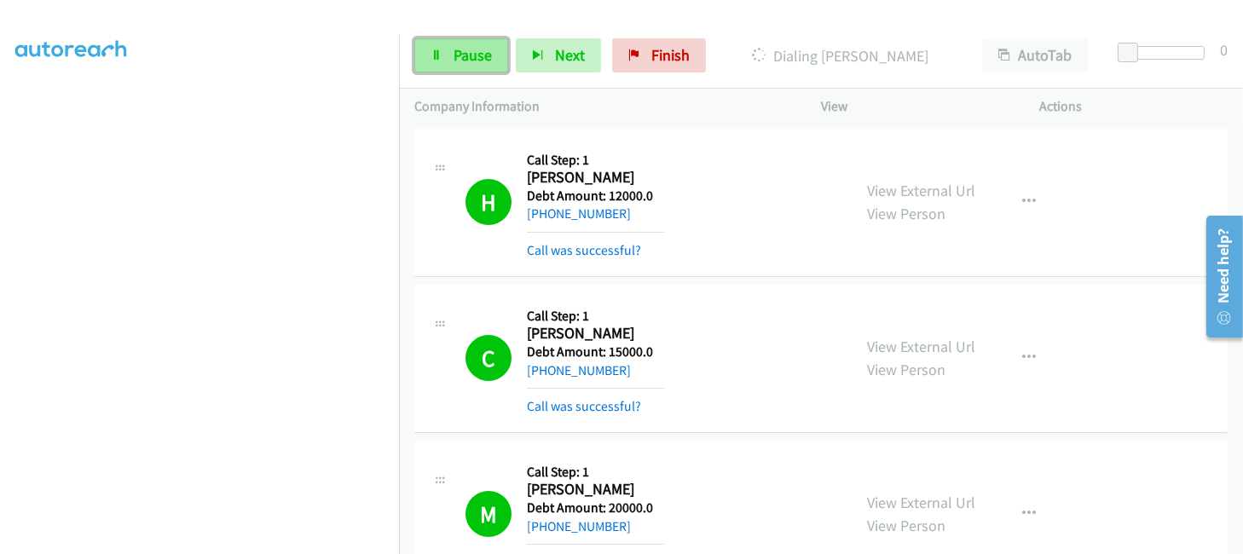
click at [468, 61] on span "Pause" at bounding box center [473, 55] width 38 height 20
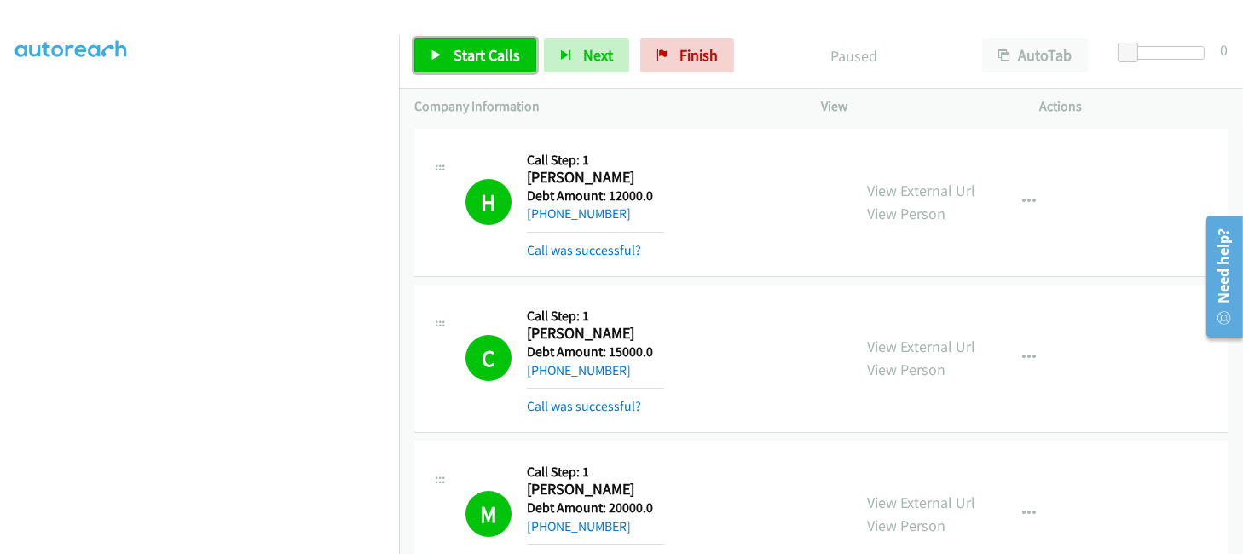
click at [439, 51] on icon at bounding box center [437, 56] width 12 height 12
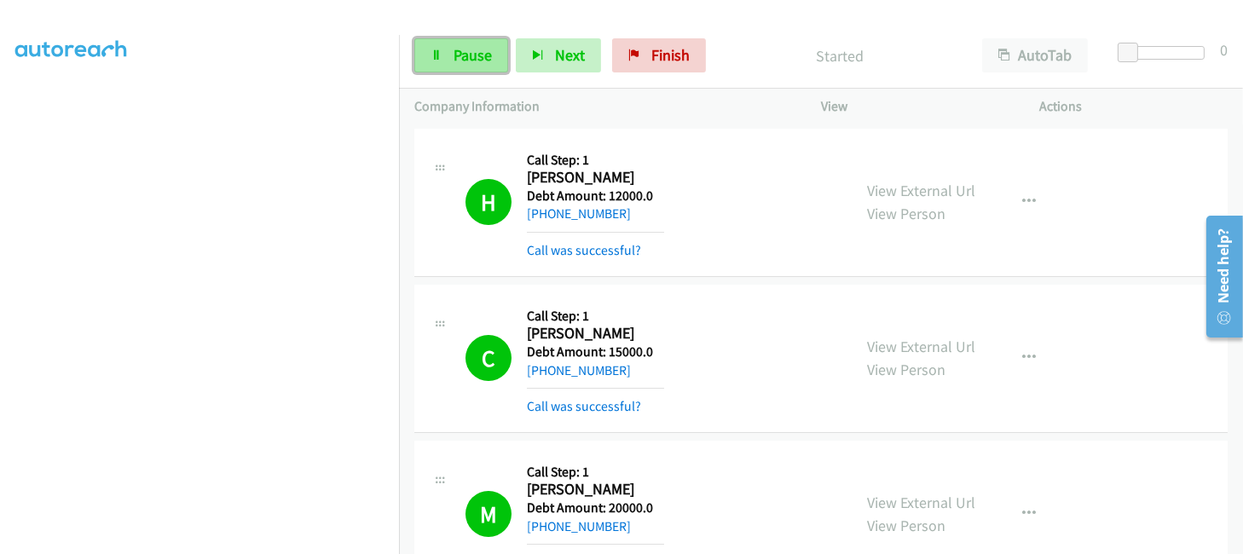
click at [471, 49] on span "Pause" at bounding box center [473, 55] width 38 height 20
click at [471, 49] on div "Start Calls Pause Next Finish" at bounding box center [563, 55] width 299 height 34
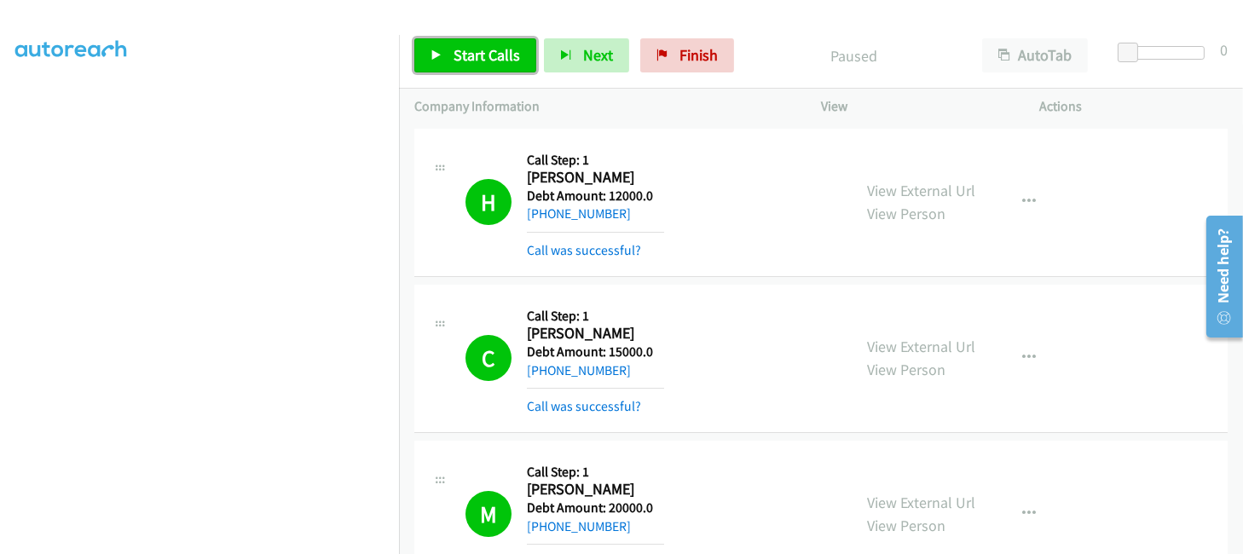
click at [470, 52] on span "Start Calls" at bounding box center [487, 55] width 66 height 20
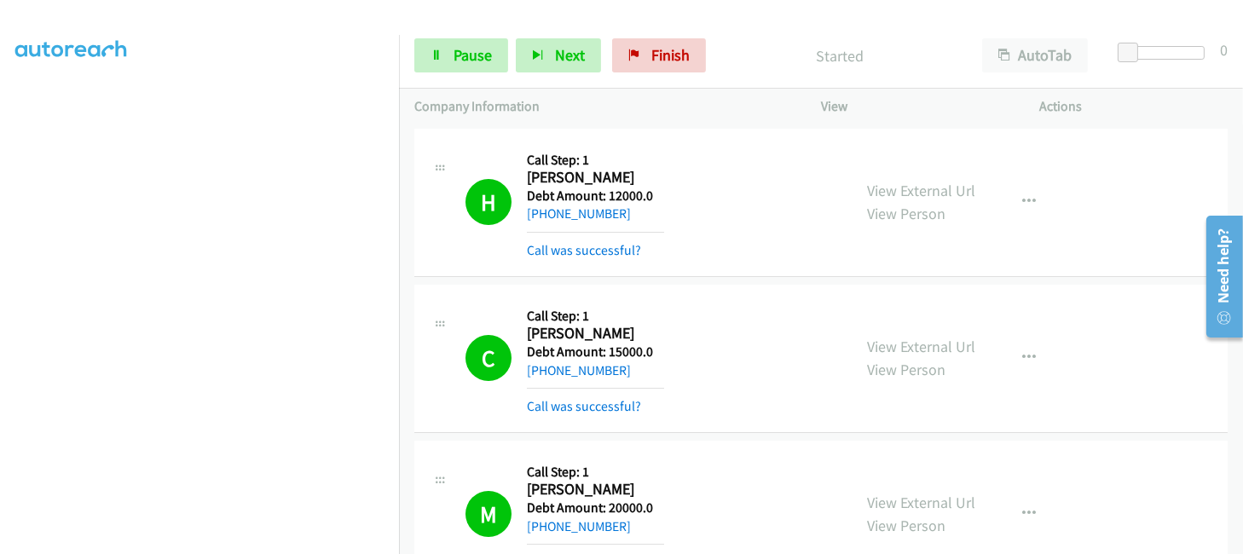
scroll to position [0, 4]
click at [644, 73] on div "Start Calls Pause Next Finish Started AutoTab AutoTab 0" at bounding box center [821, 56] width 844 height 66
drag, startPoint x: 643, startPoint y: 58, endPoint x: 700, endPoint y: 119, distance: 83.8
click at [643, 58] on link "Finish" at bounding box center [659, 55] width 94 height 34
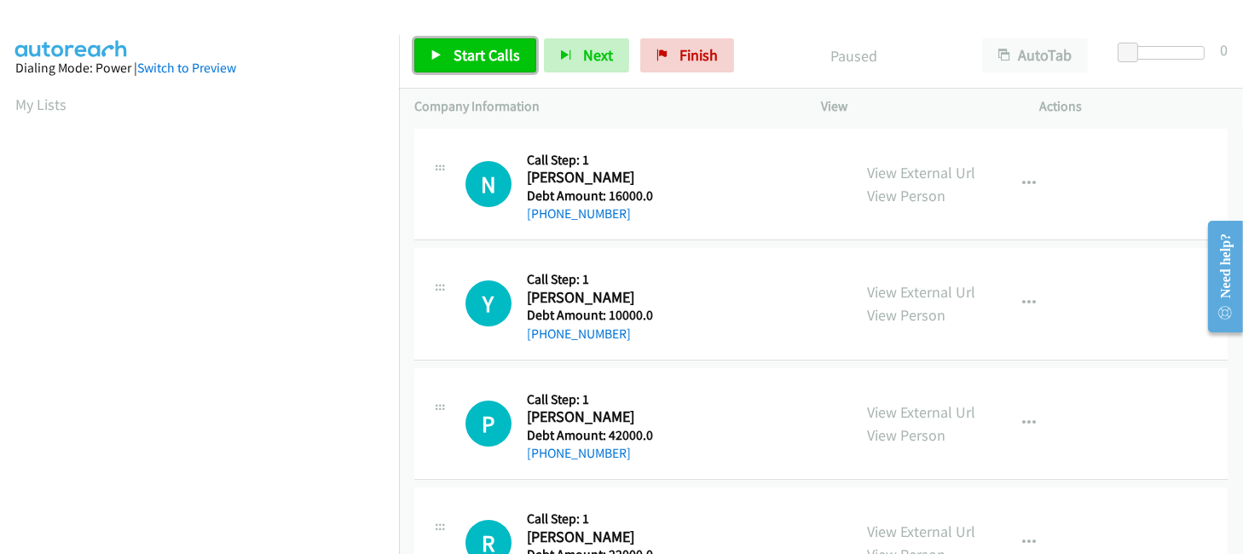
click at [455, 55] on span "Start Calls" at bounding box center [487, 55] width 66 height 20
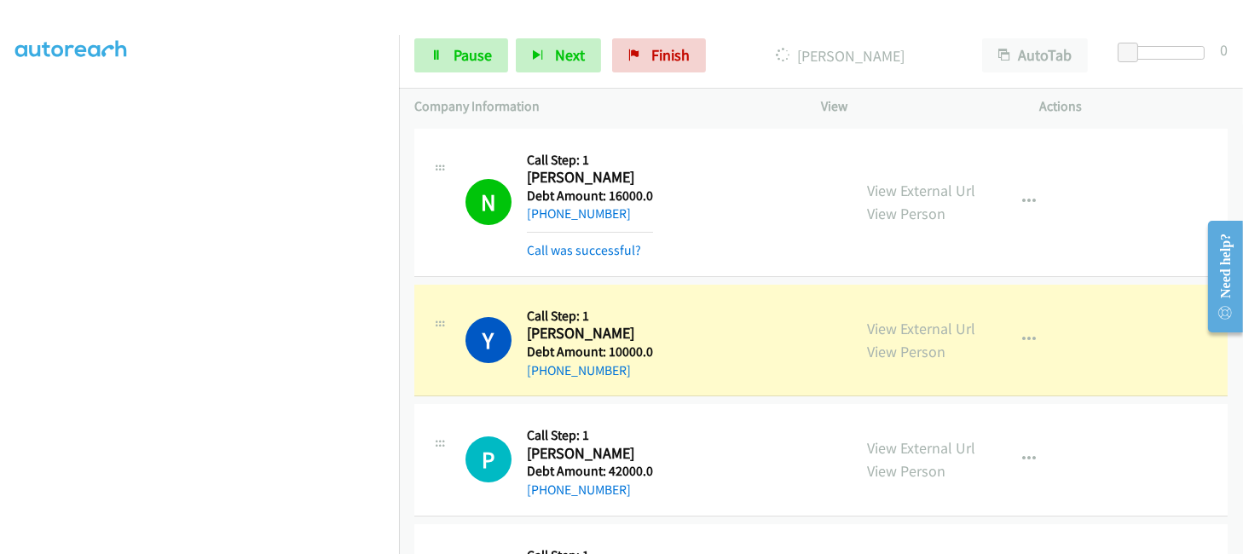
scroll to position [406, 0]
click at [457, 60] on span "Pause" at bounding box center [473, 55] width 38 height 20
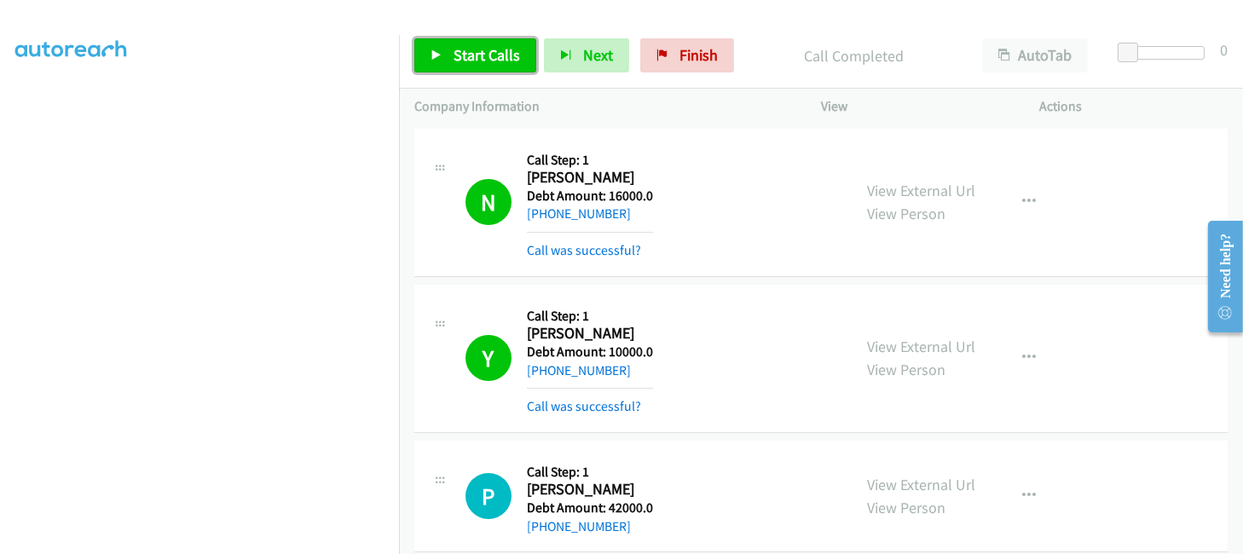
click at [471, 63] on span "Start Calls" at bounding box center [487, 55] width 66 height 20
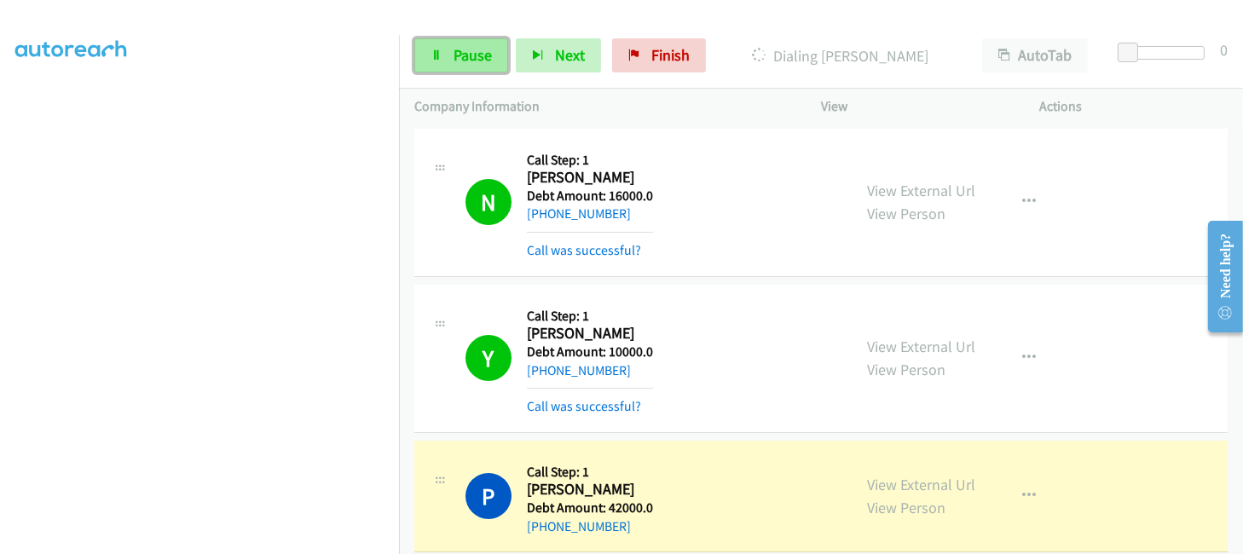
click at [447, 47] on link "Pause" at bounding box center [461, 55] width 94 height 34
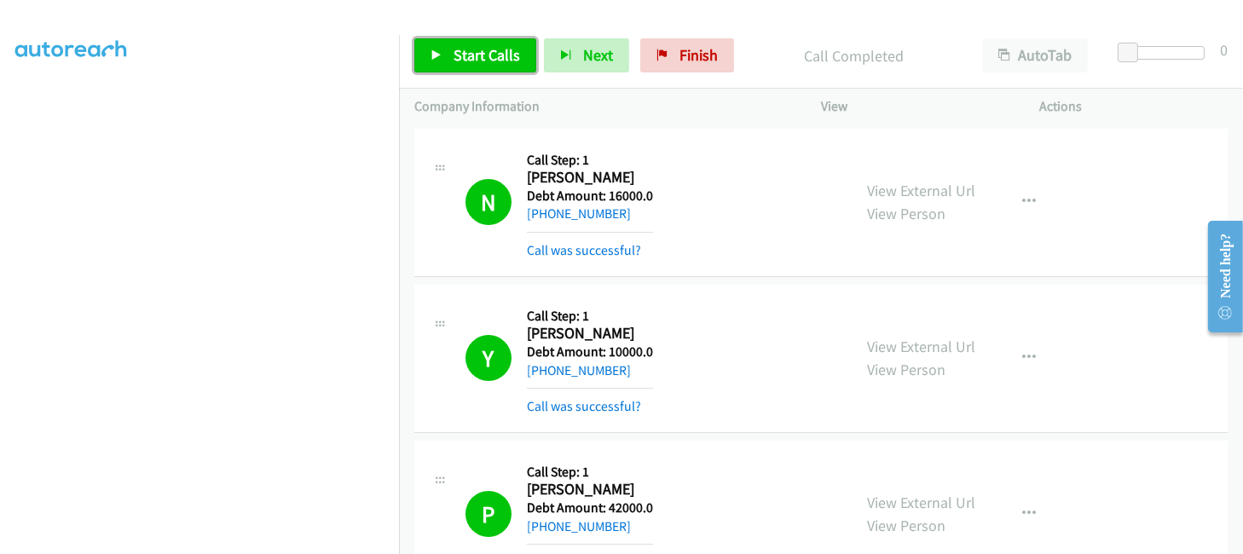
click at [476, 61] on span "Start Calls" at bounding box center [487, 55] width 66 height 20
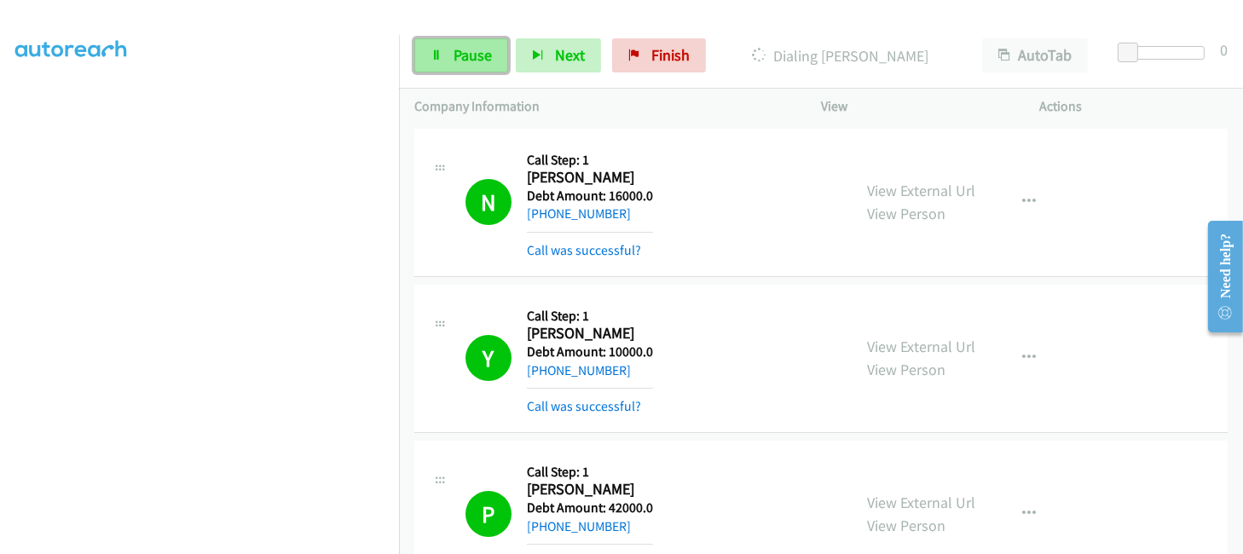
click at [443, 53] on link "Pause" at bounding box center [461, 55] width 94 height 34
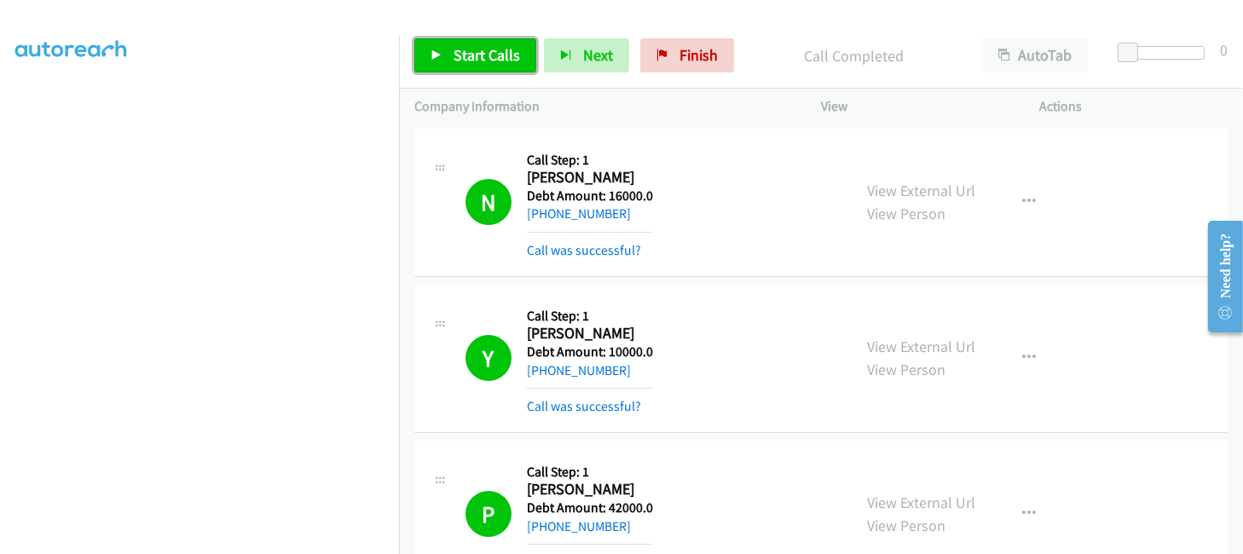
click at [450, 48] on link "Start Calls" at bounding box center [475, 55] width 122 height 34
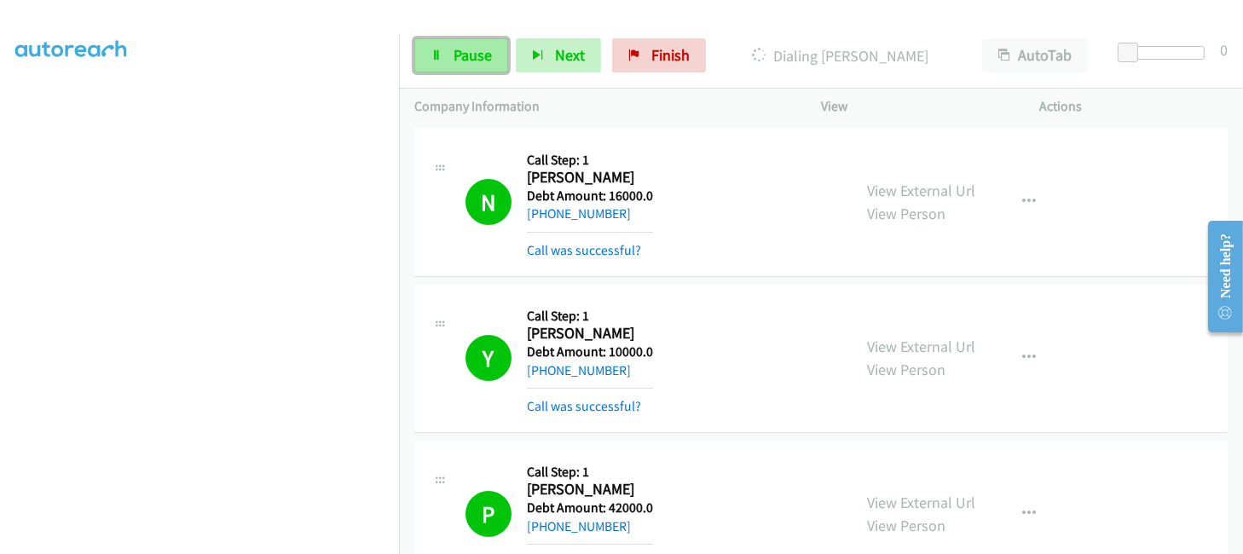
click at [459, 66] on link "Pause" at bounding box center [461, 55] width 94 height 34
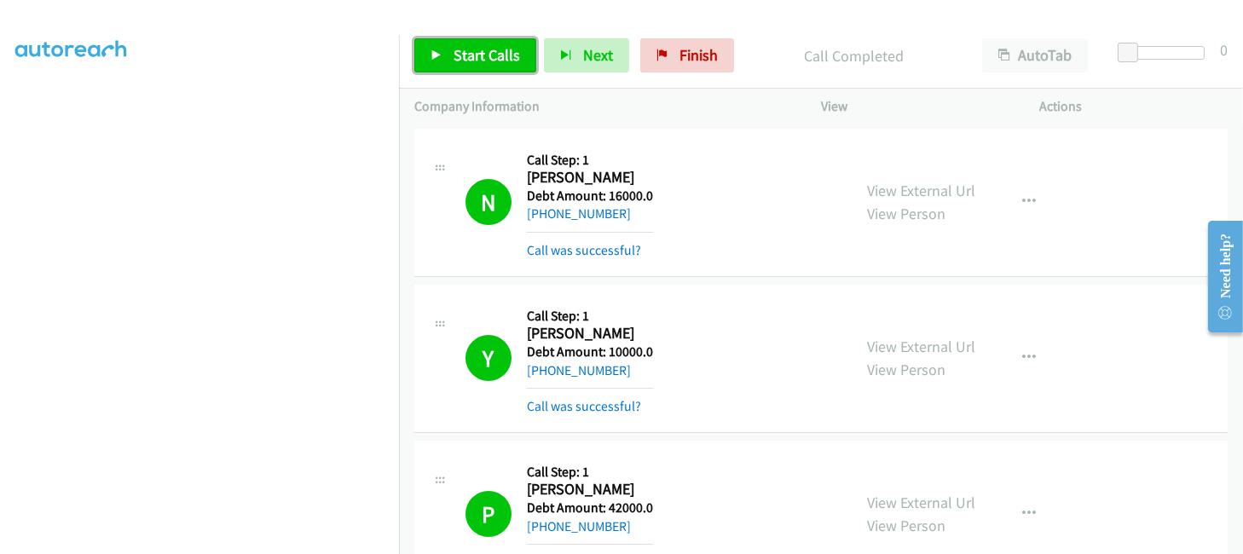
click at [462, 61] on span "Start Calls" at bounding box center [487, 55] width 66 height 20
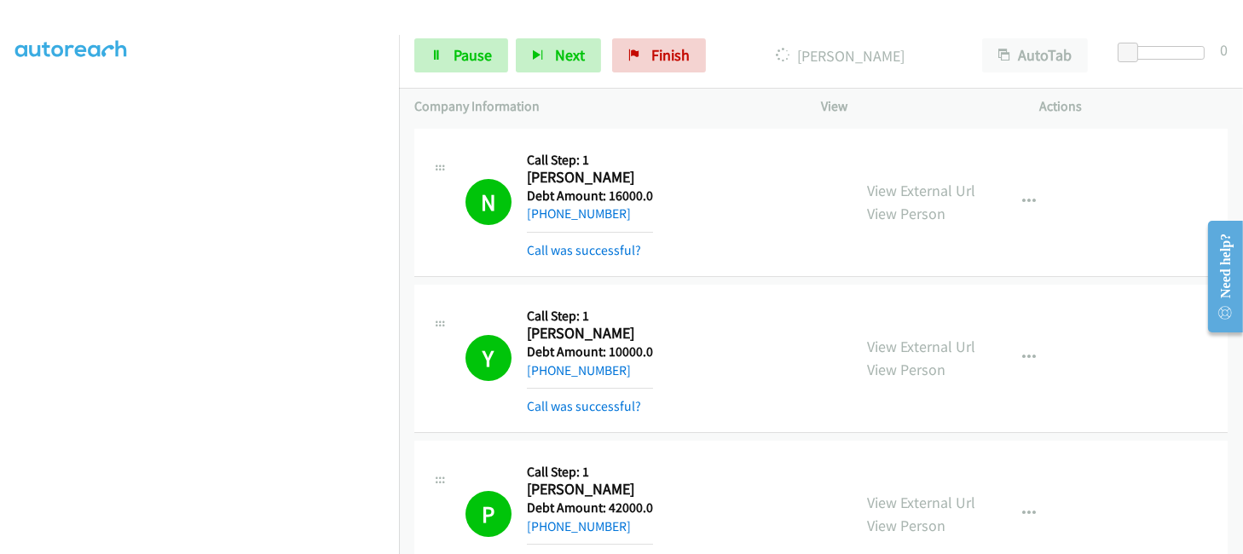
scroll to position [371, 0]
click at [474, 54] on span "Pause" at bounding box center [473, 55] width 38 height 20
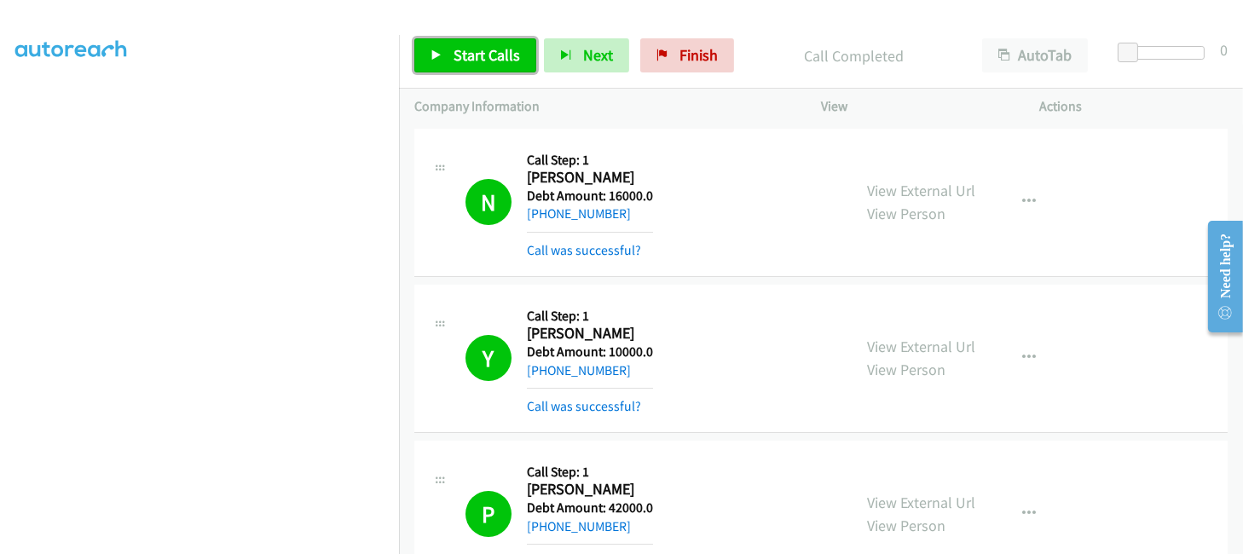
click at [446, 51] on link "Start Calls" at bounding box center [475, 55] width 122 height 34
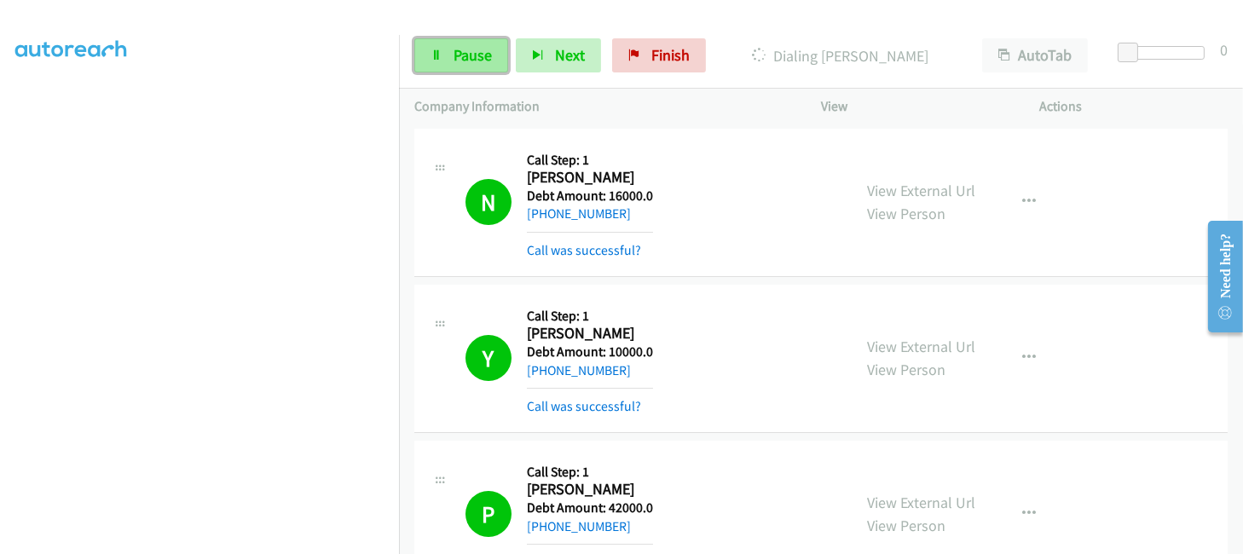
click at [472, 70] on link "Pause" at bounding box center [461, 55] width 94 height 34
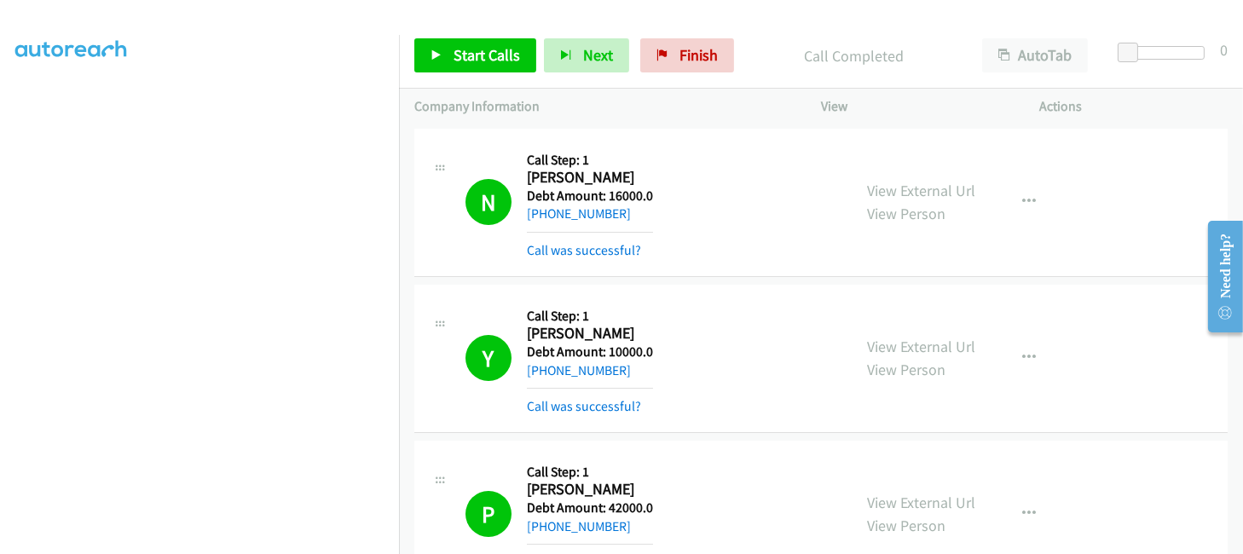
scroll to position [406, 0]
click at [428, 55] on link "Start Calls" at bounding box center [475, 55] width 122 height 34
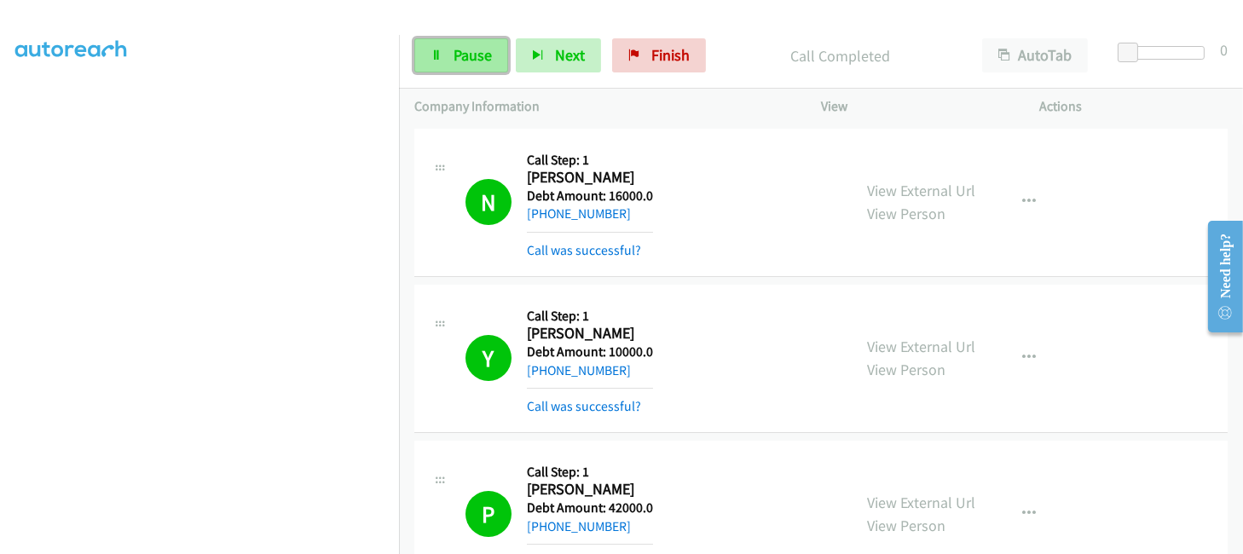
click at [445, 57] on link "Pause" at bounding box center [461, 55] width 94 height 34
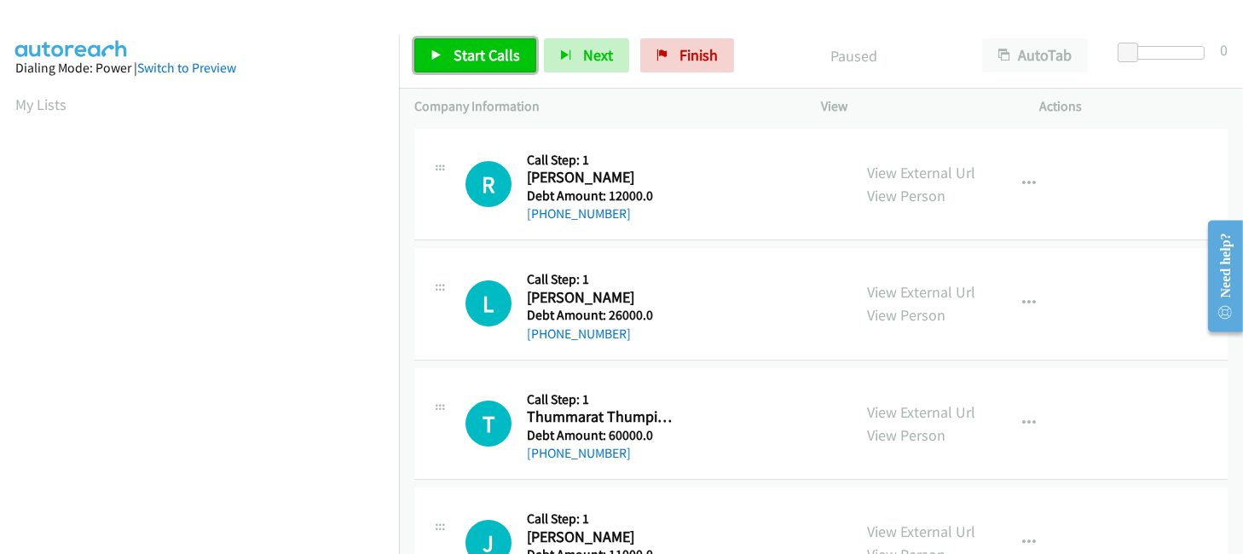
click at [447, 52] on link "Start Calls" at bounding box center [475, 55] width 122 height 34
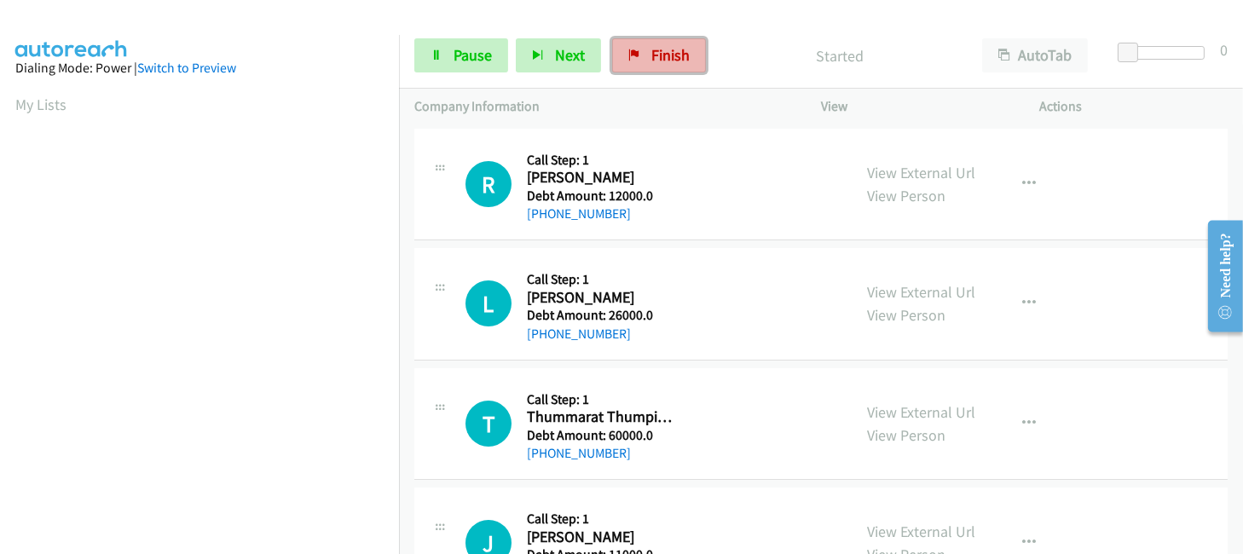
click at [645, 46] on link "Finish" at bounding box center [659, 55] width 94 height 34
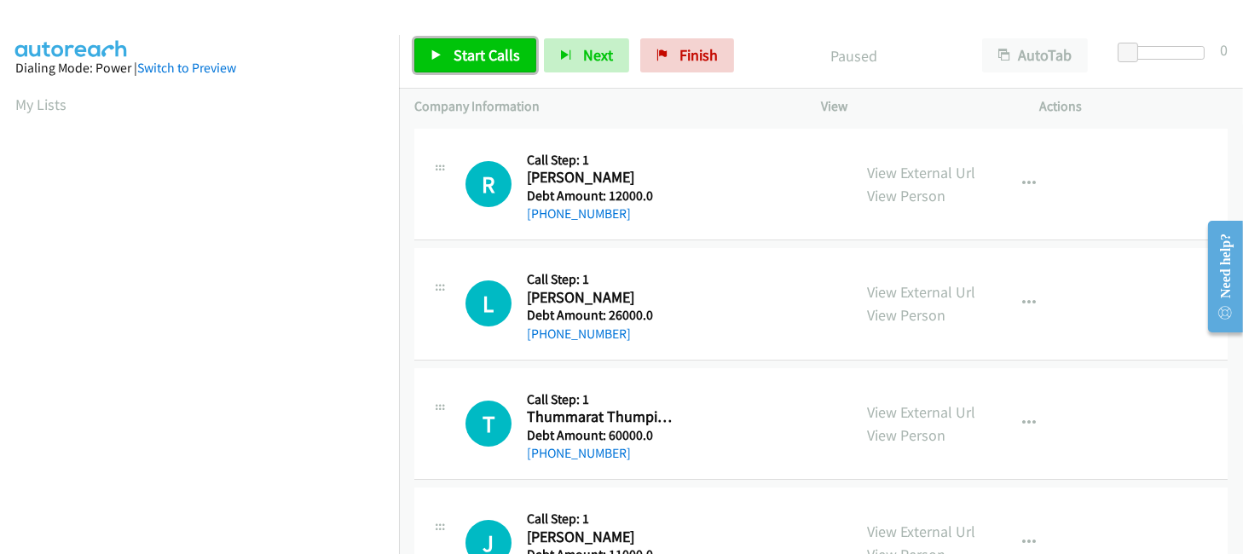
click at [480, 71] on link "Start Calls" at bounding box center [475, 55] width 122 height 34
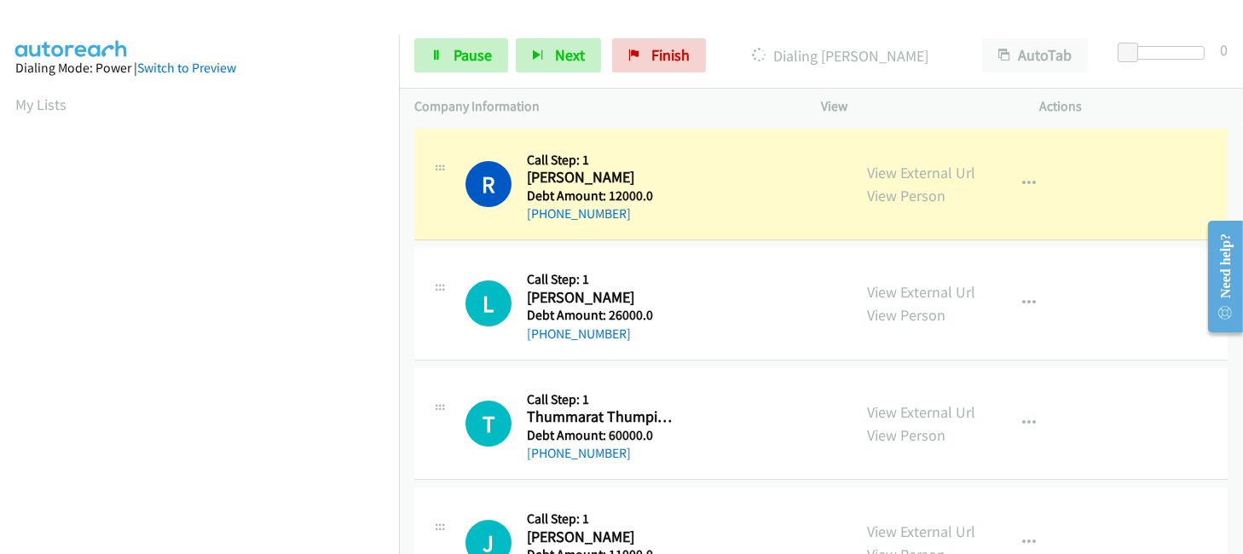
scroll to position [406, 0]
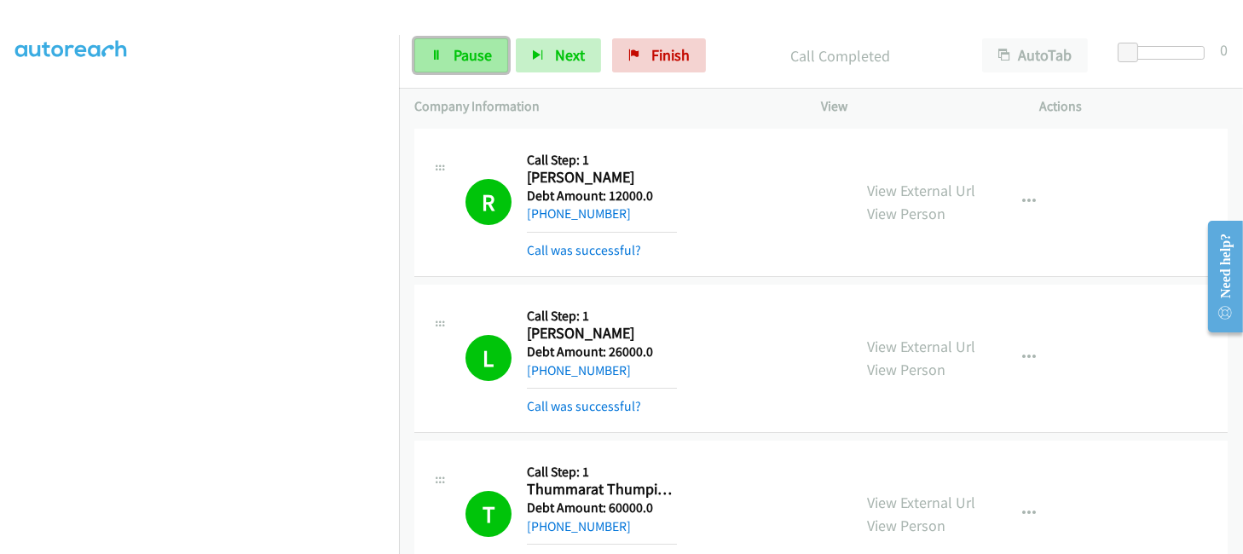
click at [446, 57] on link "Pause" at bounding box center [461, 55] width 94 height 34
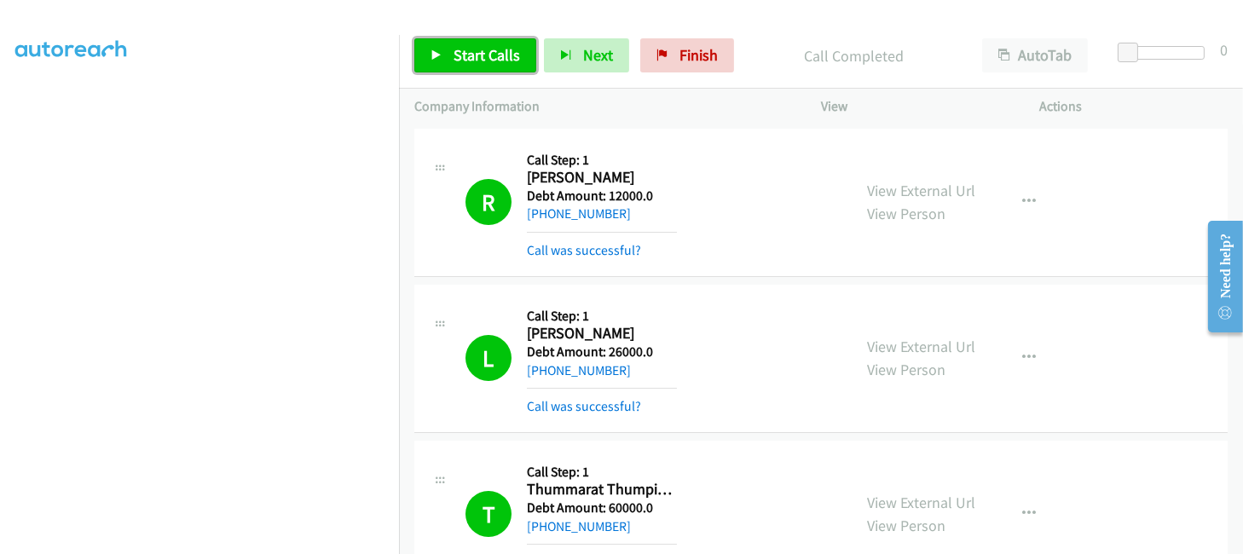
click at [473, 45] on span "Start Calls" at bounding box center [487, 55] width 66 height 20
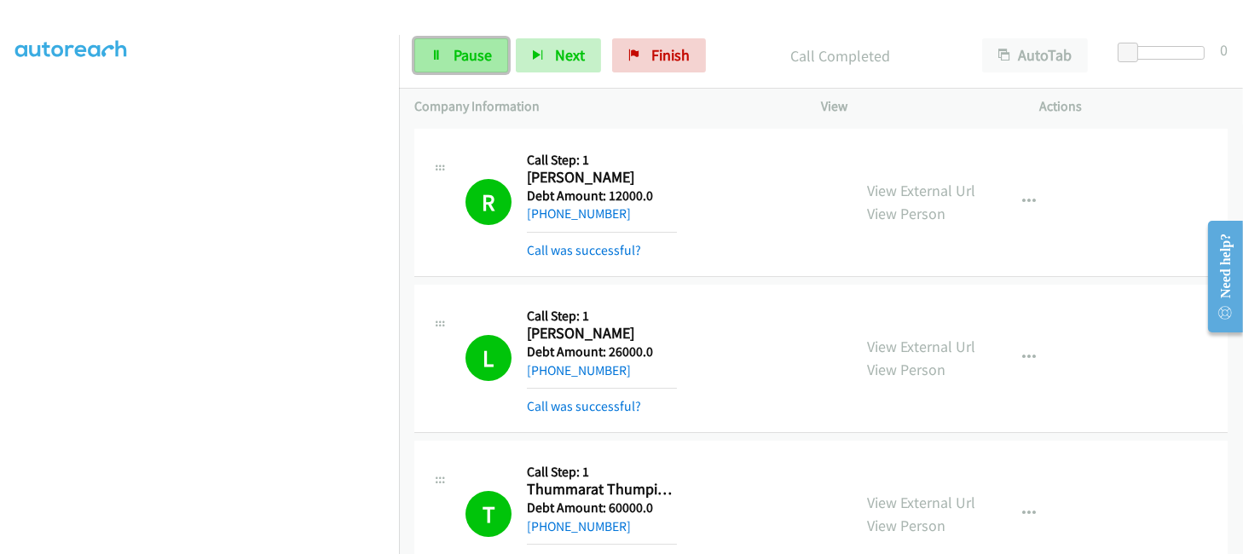
click at [475, 55] on span "Pause" at bounding box center [473, 55] width 38 height 20
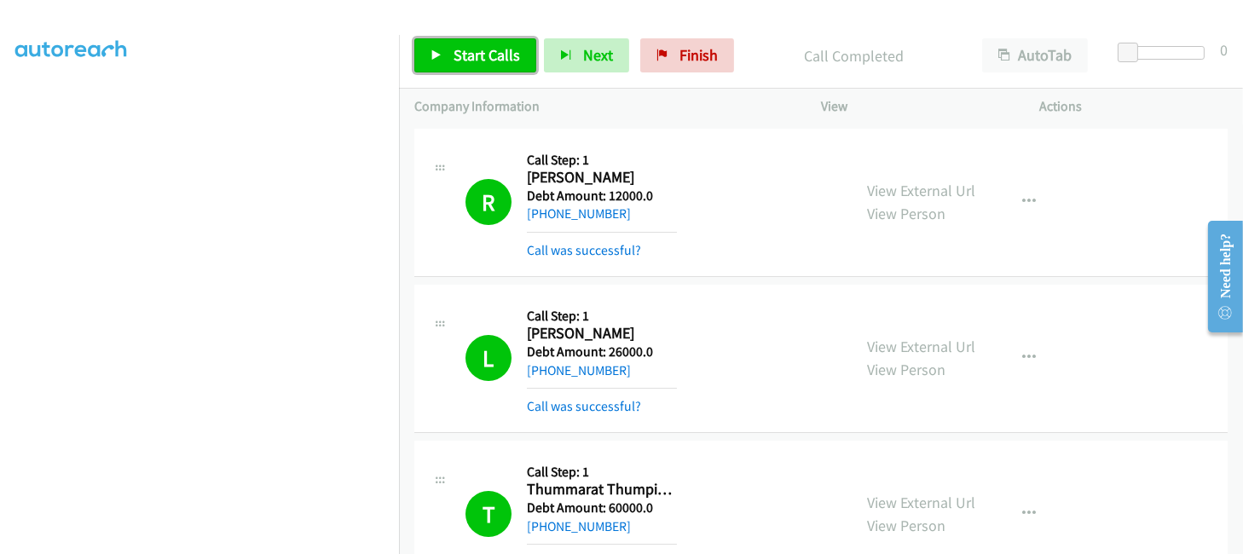
click at [462, 61] on span "Start Calls" at bounding box center [487, 55] width 66 height 20
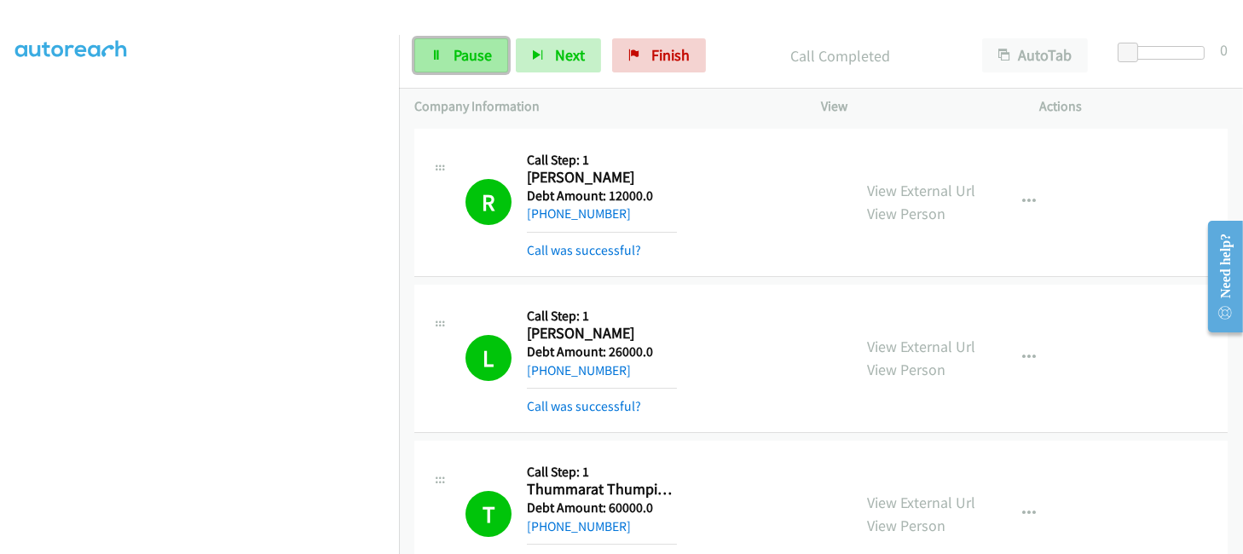
click at [448, 53] on link "Pause" at bounding box center [461, 55] width 94 height 34
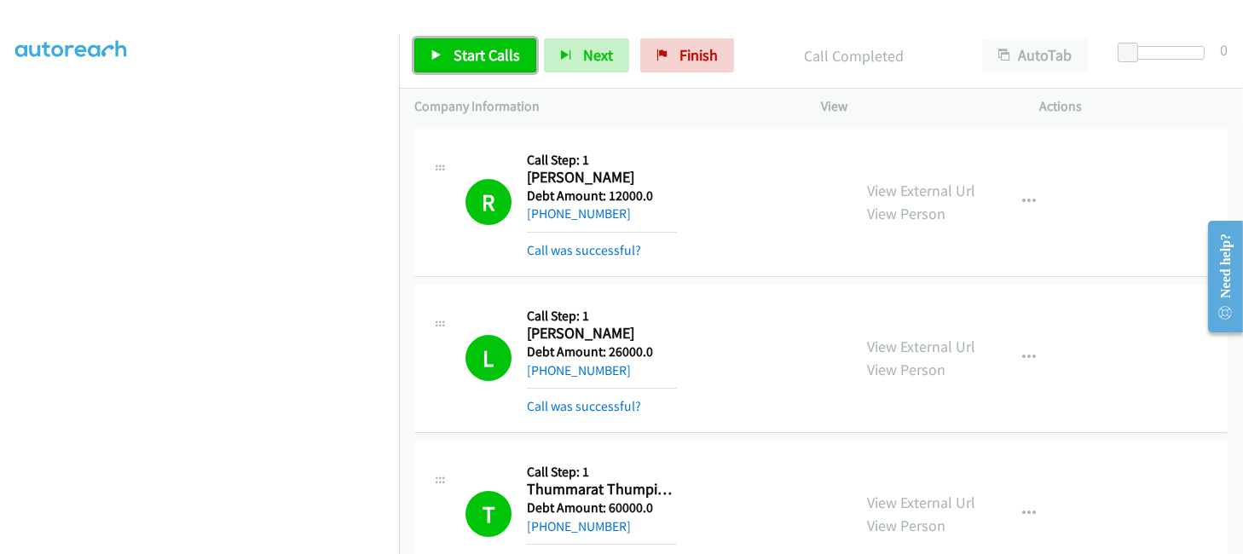
click at [472, 52] on span "Start Calls" at bounding box center [487, 55] width 66 height 20
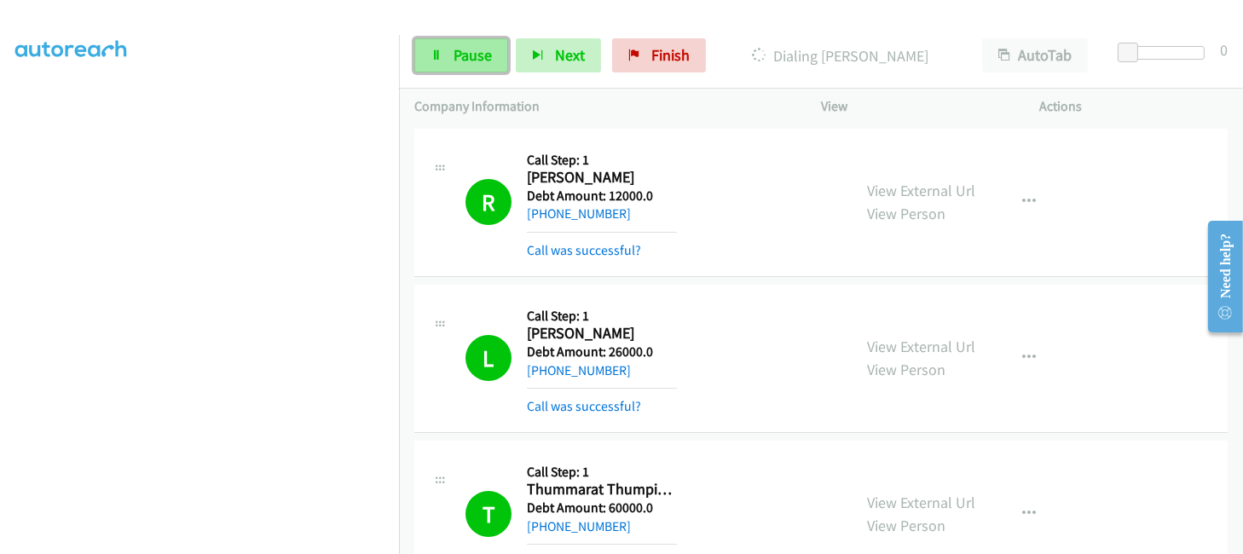
click at [461, 60] on span "Pause" at bounding box center [473, 55] width 38 height 20
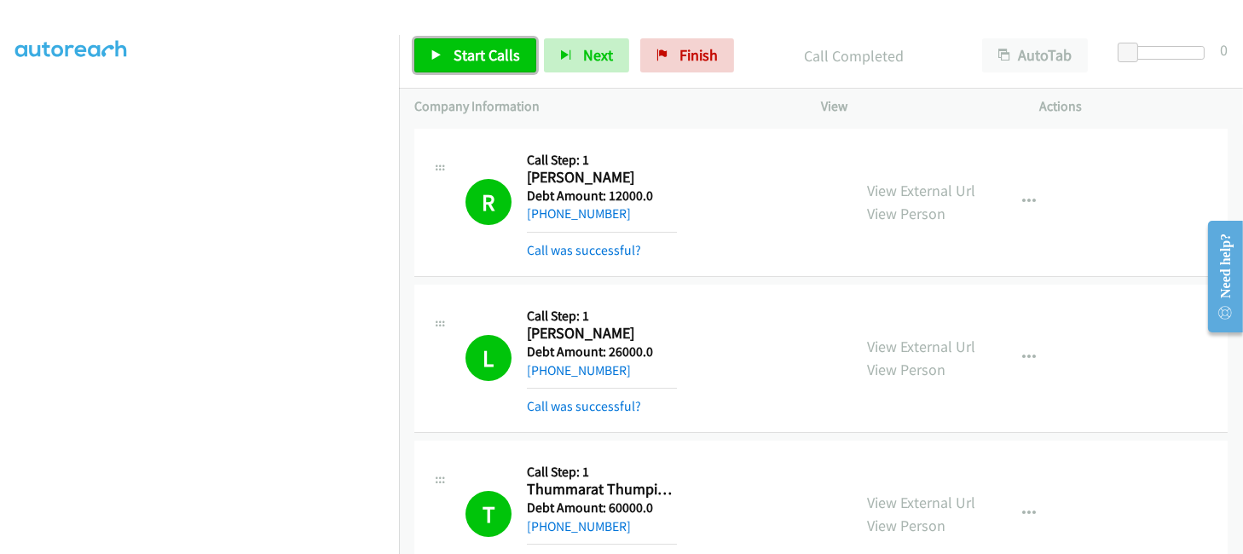
click at [483, 66] on link "Start Calls" at bounding box center [475, 55] width 122 height 34
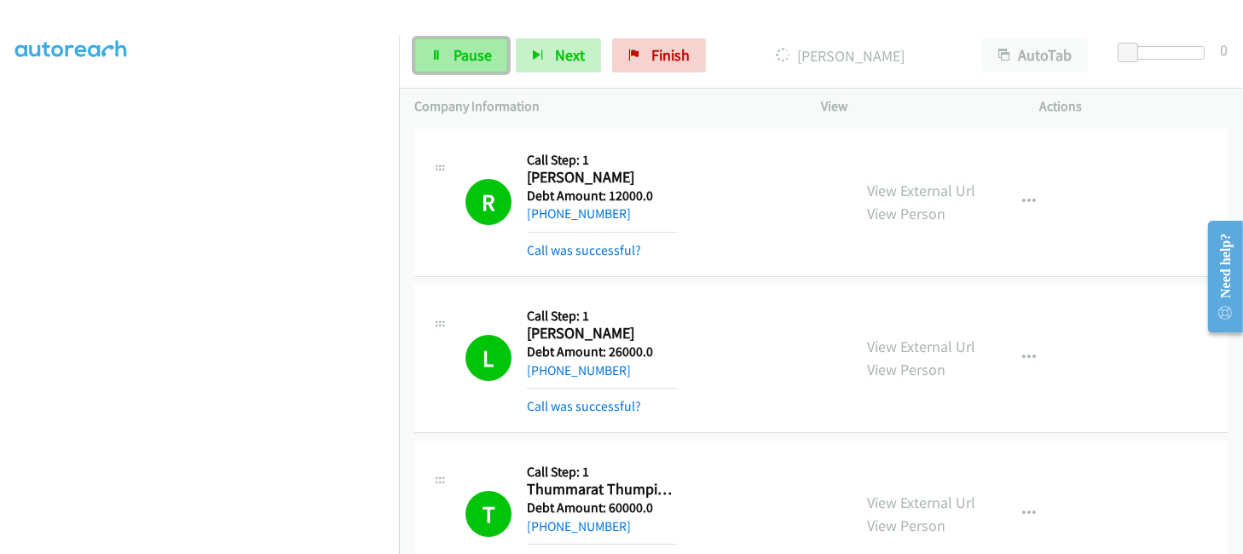
click at [467, 52] on span "Pause" at bounding box center [473, 55] width 38 height 20
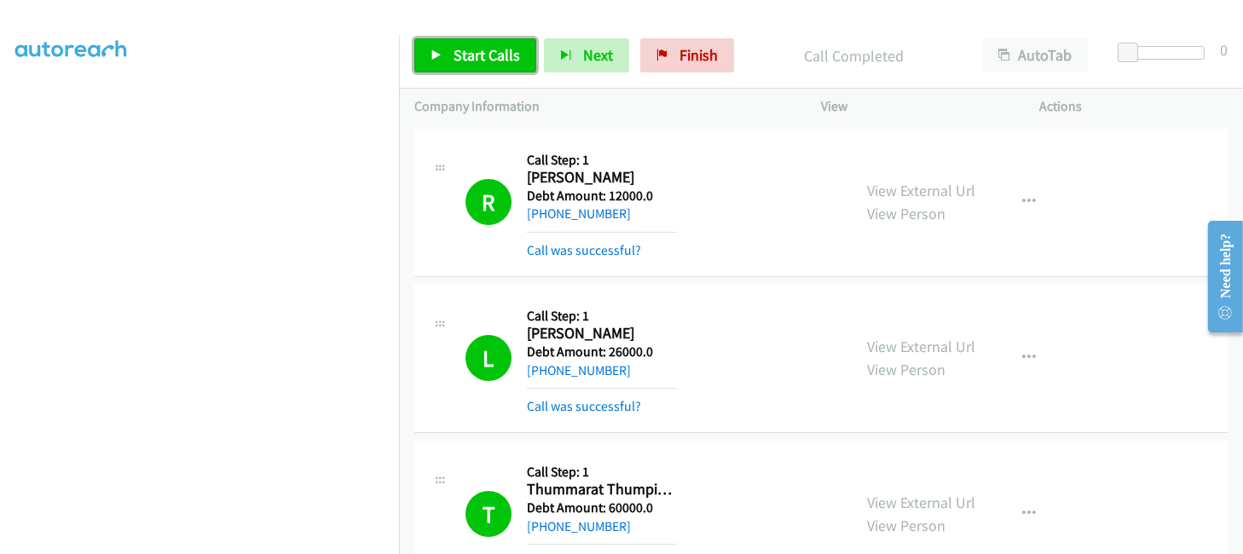
click at [474, 45] on span "Start Calls" at bounding box center [487, 55] width 66 height 20
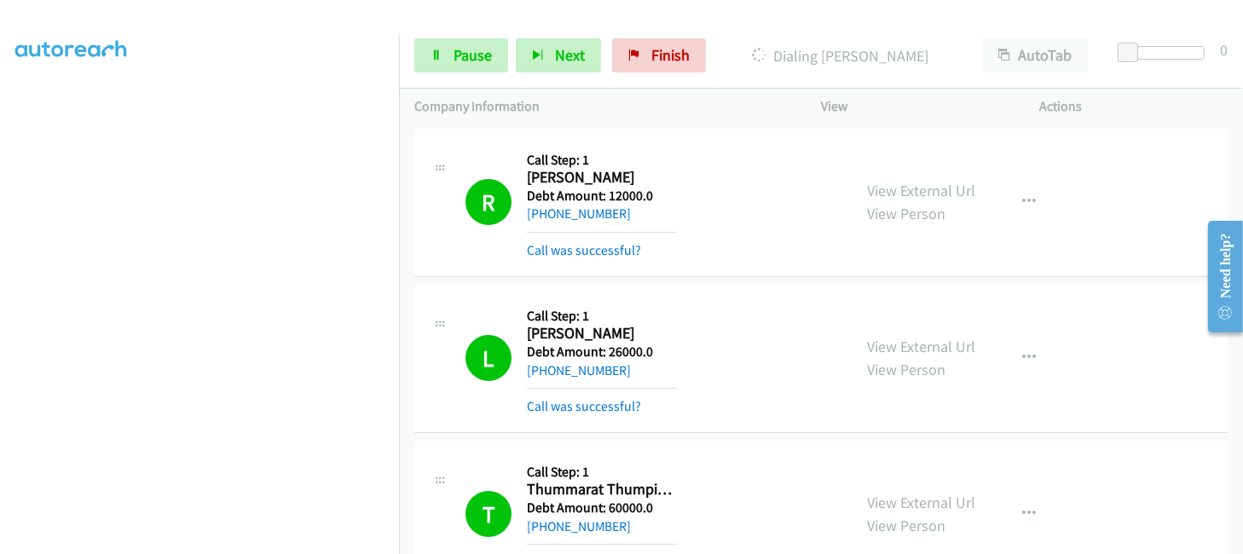
click at [473, 73] on div "Start Calls Pause Next Finish Dialing [PERSON_NAME] AutoTab AutoTab 0" at bounding box center [821, 56] width 844 height 66
click at [471, 62] on span "Pause" at bounding box center [473, 55] width 38 height 20
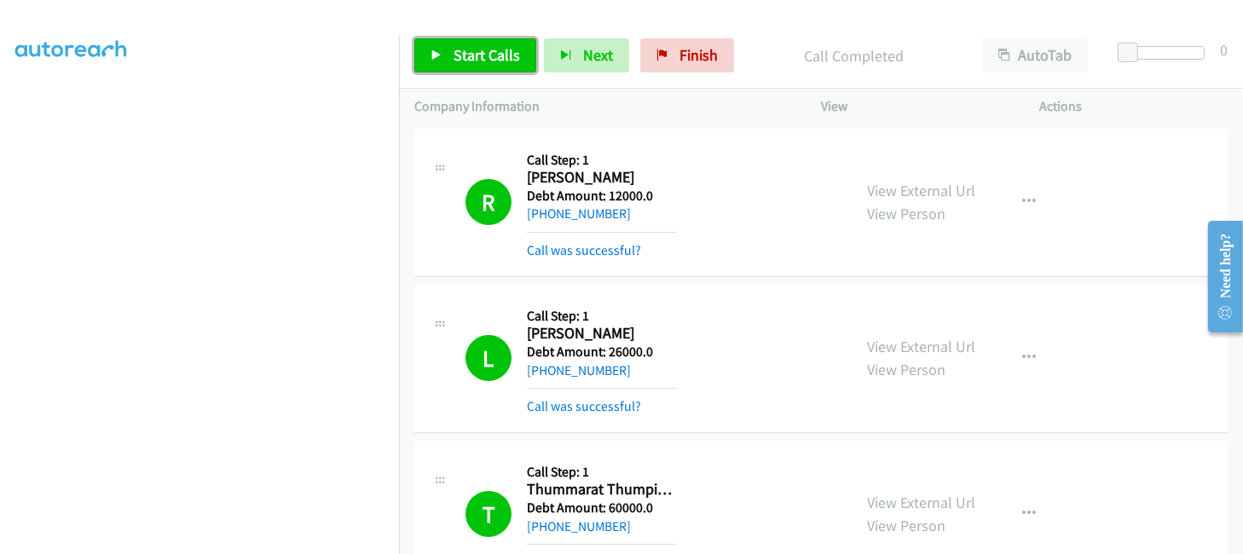
click at [497, 55] on span "Start Calls" at bounding box center [487, 55] width 66 height 20
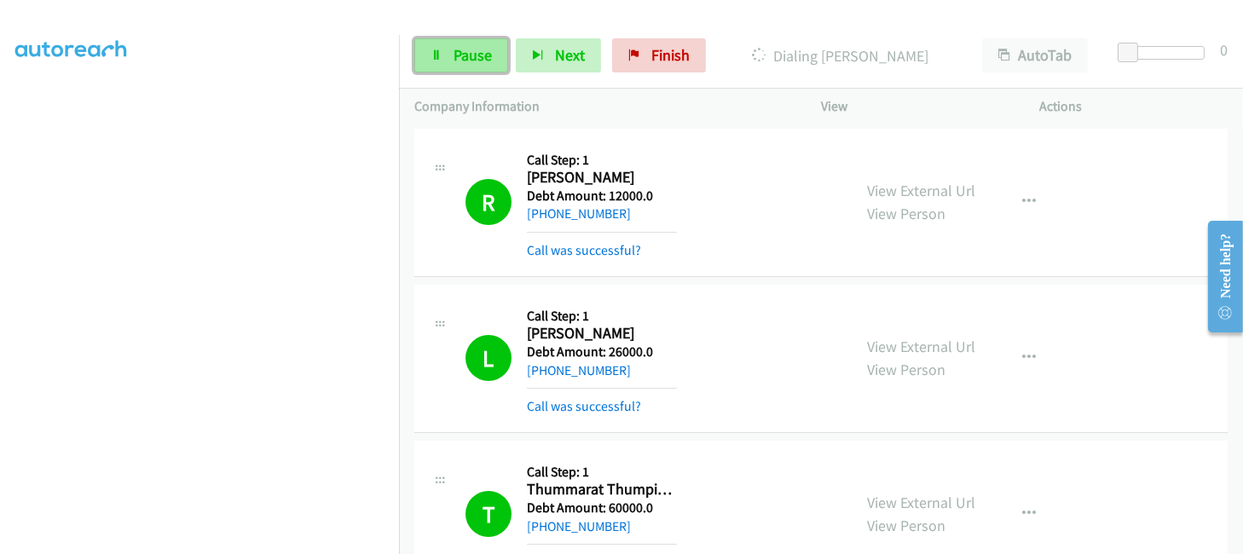
click at [475, 45] on span "Pause" at bounding box center [473, 55] width 38 height 20
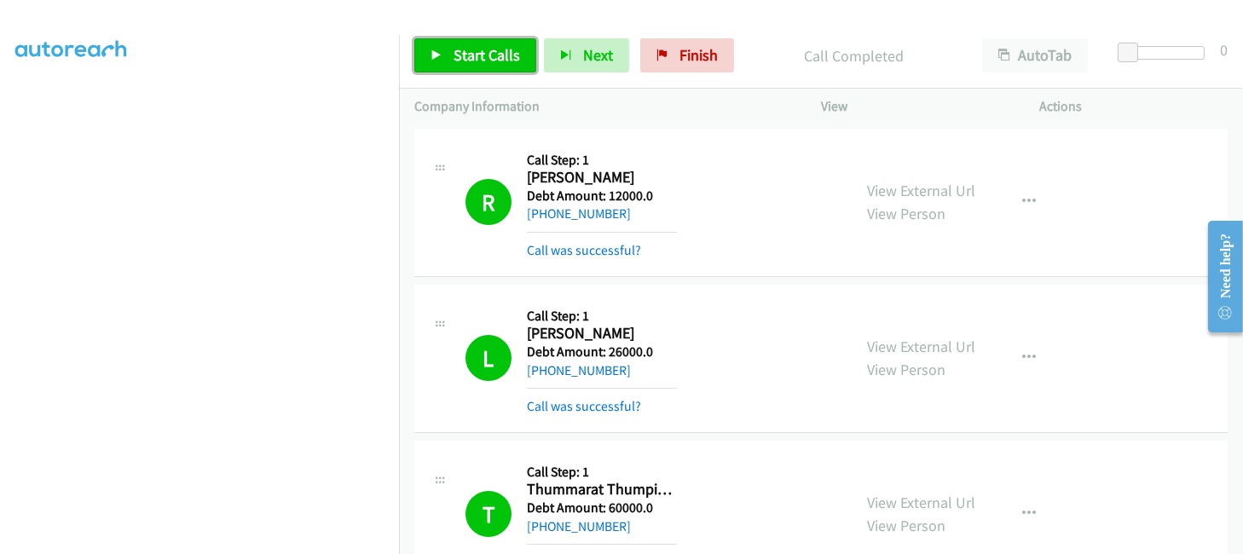
click at [442, 50] on icon at bounding box center [437, 56] width 12 height 12
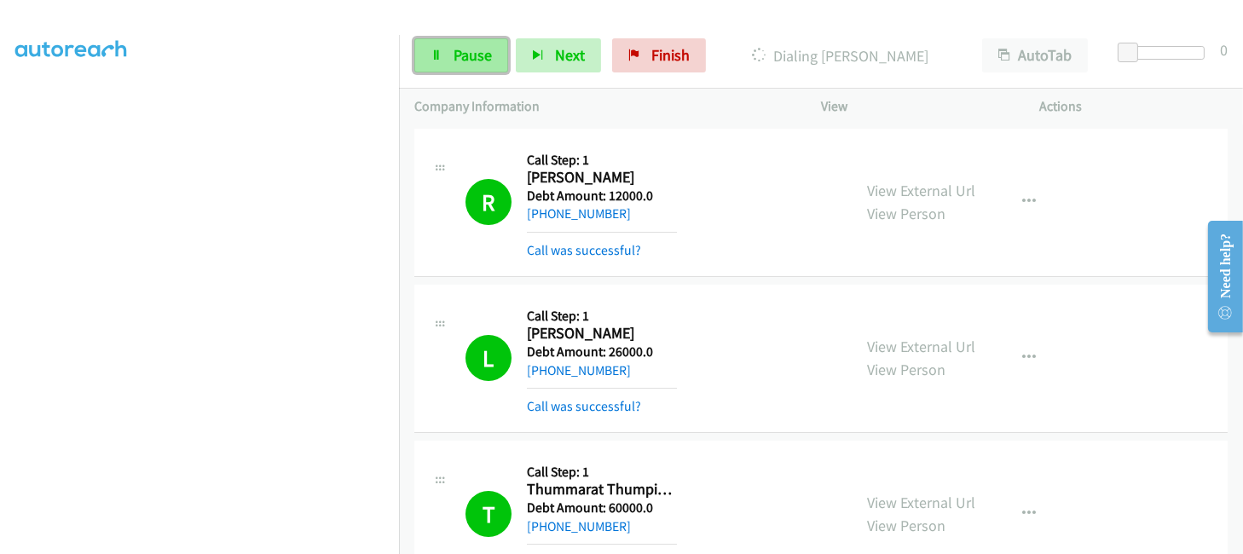
click at [465, 66] on link "Pause" at bounding box center [461, 55] width 94 height 34
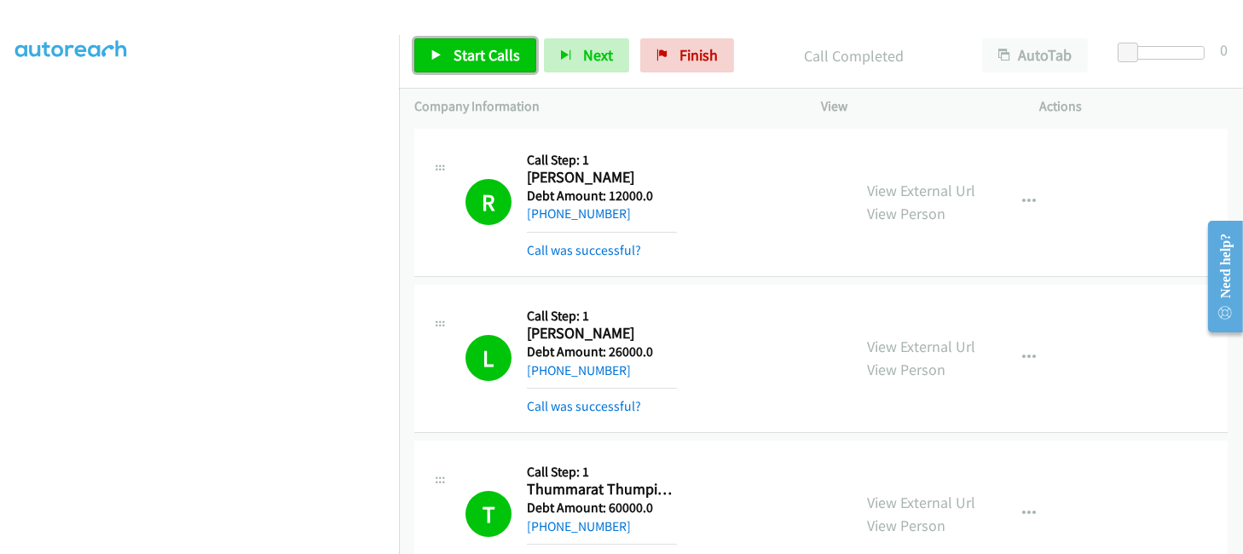
click at [456, 66] on link "Start Calls" at bounding box center [475, 55] width 122 height 34
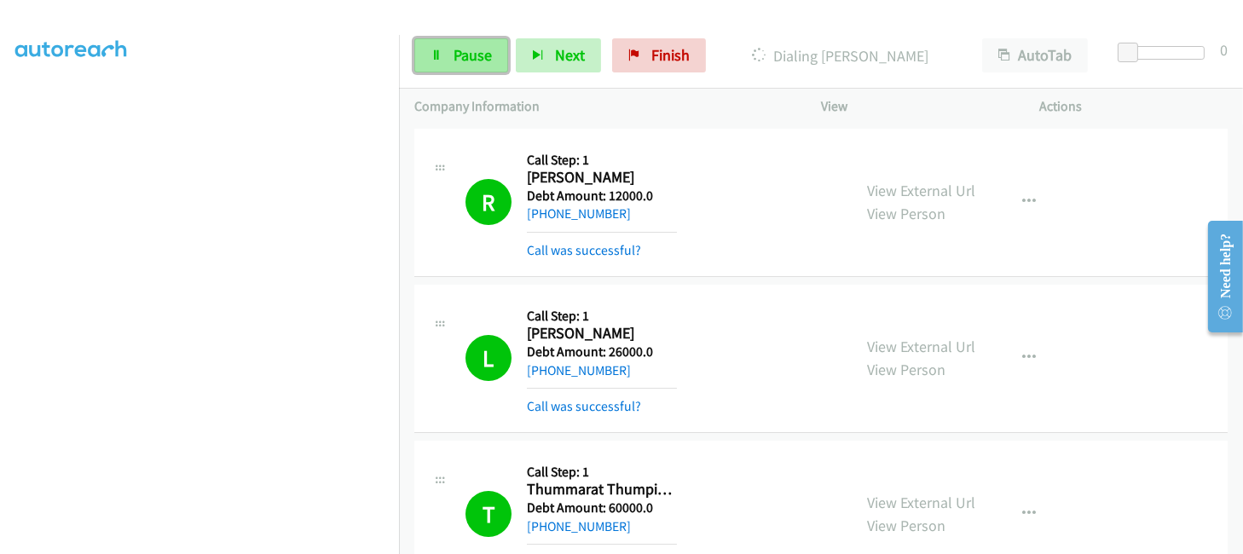
click at [458, 70] on link "Pause" at bounding box center [461, 55] width 94 height 34
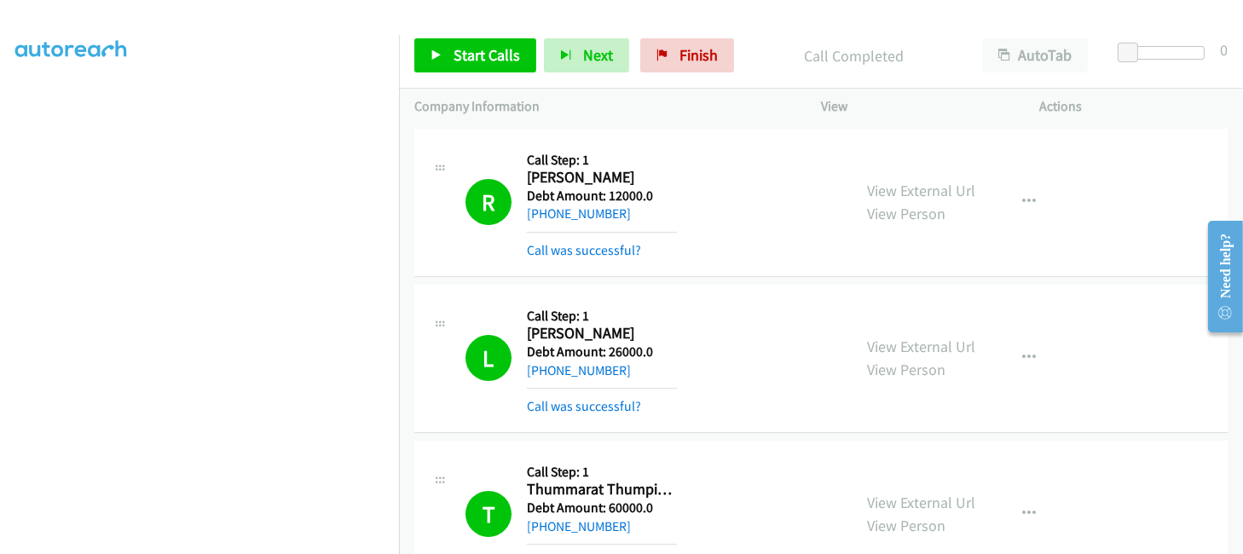
click at [473, 72] on div "Start Calls Pause Next Finish Call Completed AutoTab AutoTab 0" at bounding box center [821, 56] width 844 height 66
click at [474, 45] on span "Start Calls" at bounding box center [487, 55] width 66 height 20
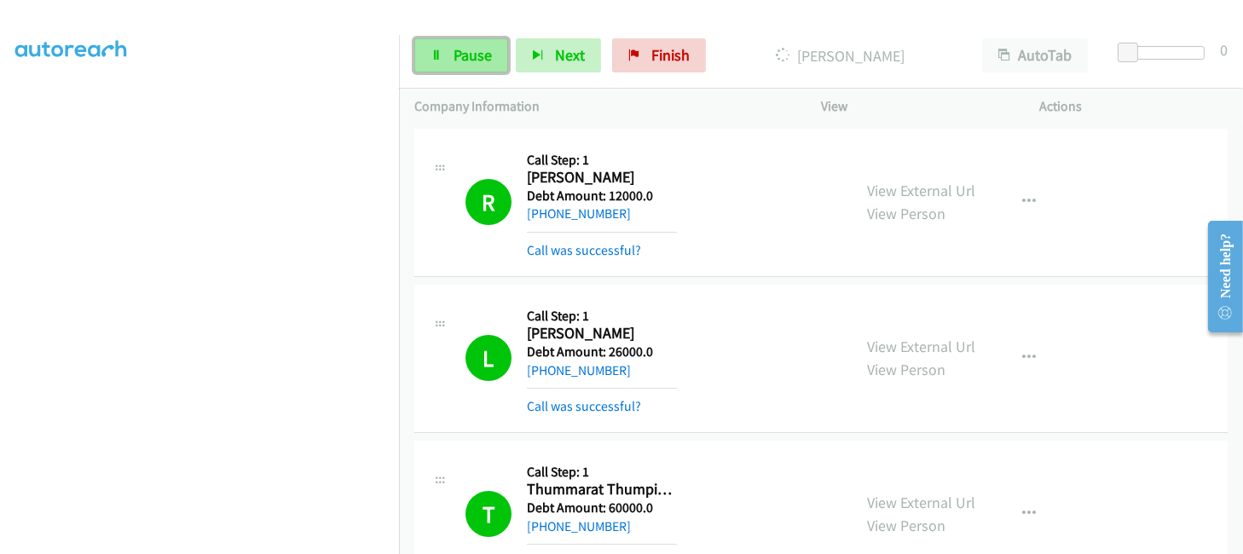
click at [474, 63] on span "Pause" at bounding box center [473, 55] width 38 height 20
